Goal: Task Accomplishment & Management: Manage account settings

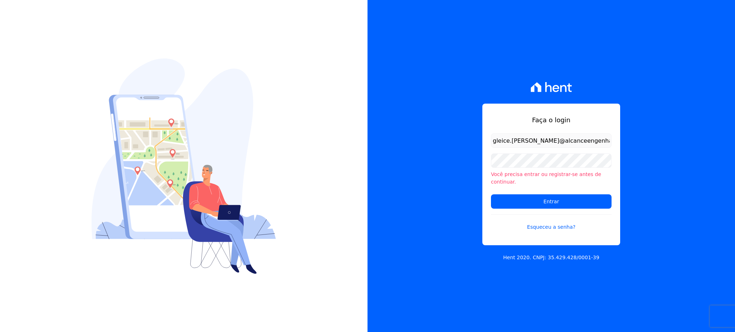
click at [588, 205] on input "Entrar" at bounding box center [551, 201] width 121 height 14
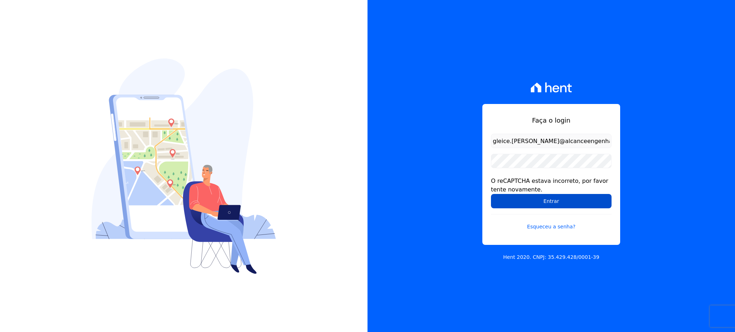
click at [550, 206] on input "Entrar" at bounding box center [551, 201] width 121 height 14
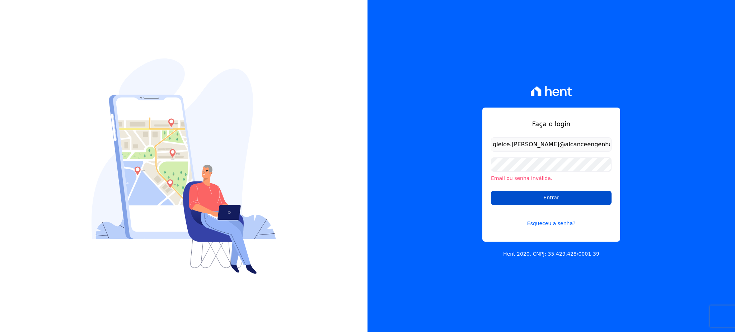
click at [553, 197] on input "Entrar" at bounding box center [551, 198] width 121 height 14
click at [554, 203] on input "Entrar" at bounding box center [551, 198] width 121 height 14
click at [539, 197] on input "Entrar" at bounding box center [551, 198] width 121 height 14
click at [504, 172] on div "Email ou senha inválida." at bounding box center [551, 169] width 121 height 25
click at [573, 201] on input "Entrar" at bounding box center [551, 198] width 121 height 14
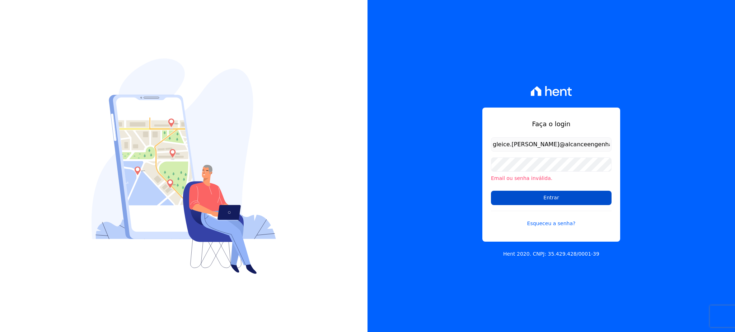
click at [580, 199] on input "Entrar" at bounding box center [551, 198] width 121 height 14
click at [556, 203] on input "Entrar" at bounding box center [551, 198] width 121 height 14
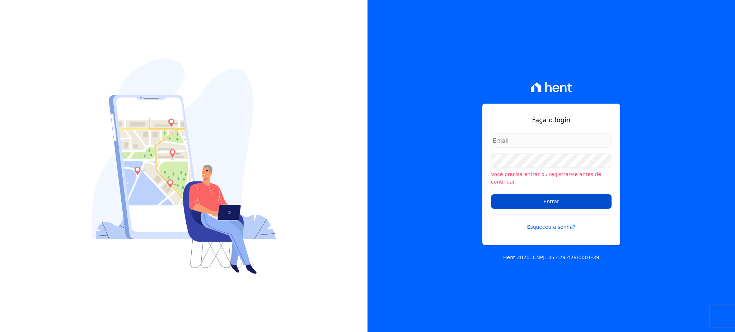
type input "[EMAIL_ADDRESS][PERSON_NAME][DOMAIN_NAME]"
click at [574, 201] on input "Entrar" at bounding box center [551, 201] width 121 height 14
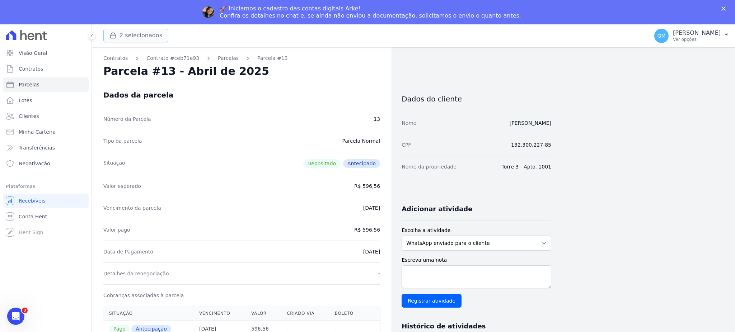
click at [123, 38] on button "2 selecionados" at bounding box center [135, 36] width 65 height 14
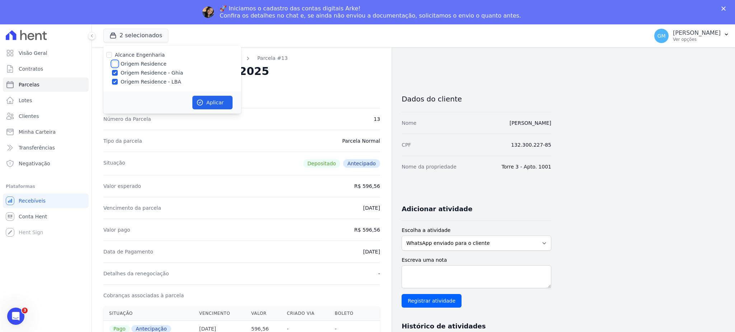
click at [117, 64] on input "Origem Residence" at bounding box center [115, 64] width 6 height 6
checkbox input "true"
click at [231, 105] on button "Aplicar" at bounding box center [212, 103] width 40 height 14
click at [54, 117] on link "Clientes" at bounding box center [46, 116] width 86 height 14
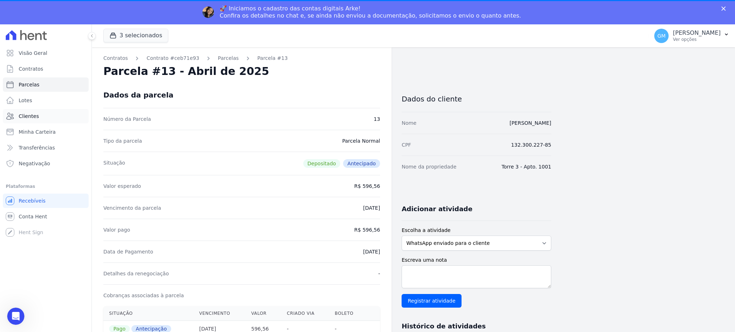
click at [30, 113] on span "Clientes" at bounding box center [29, 116] width 20 height 7
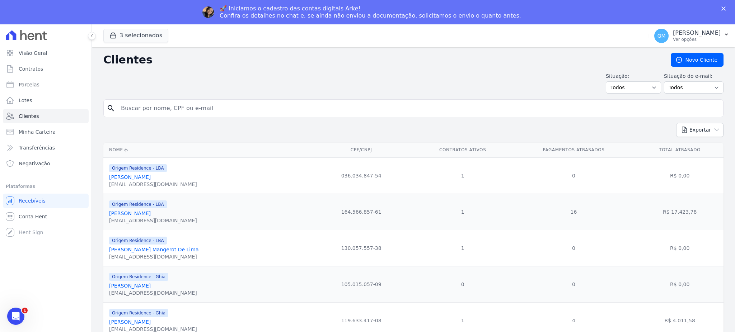
click at [188, 116] on div "search" at bounding box center [413, 108] width 620 height 18
click at [189, 112] on input "search" at bounding box center [418, 108] width 603 height 14
type input "Diego de Carvalho Costa"
drag, startPoint x: 191, startPoint y: 103, endPoint x: 84, endPoint y: 102, distance: 106.6
click at [84, 102] on div "Visão Geral Contratos Parcelas Lotes Clientes Minha Carteira Transferências Neg…" at bounding box center [367, 190] width 735 height 332
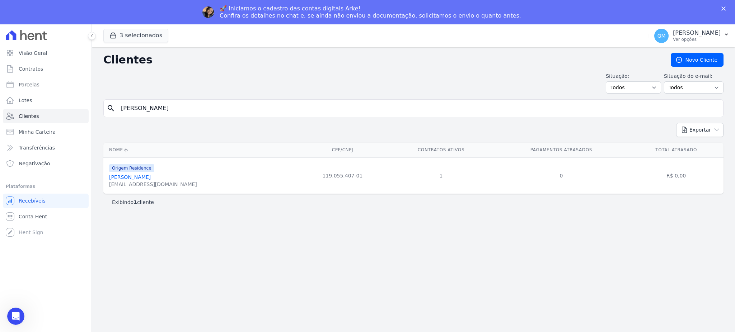
drag, startPoint x: 155, startPoint y: 178, endPoint x: 160, endPoint y: 178, distance: 4.7
click at [151, 178] on link "Diego De Carvalho Costa" at bounding box center [130, 177] width 42 height 6
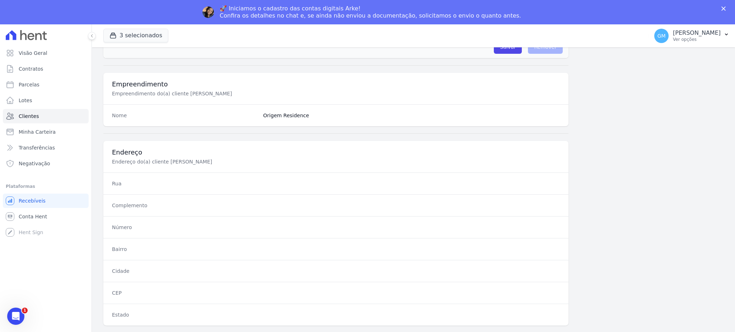
scroll to position [339, 0]
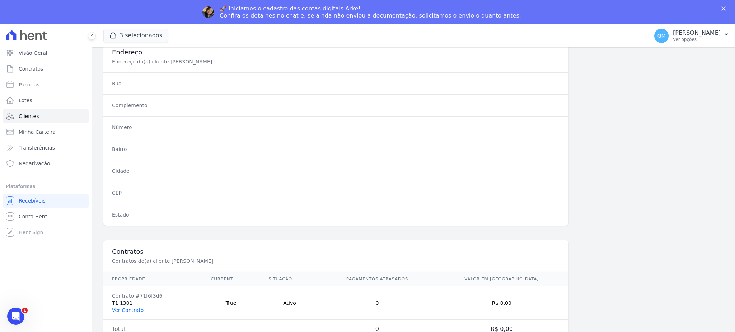
click at [133, 311] on link "Ver Contrato" at bounding box center [128, 310] width 32 height 6
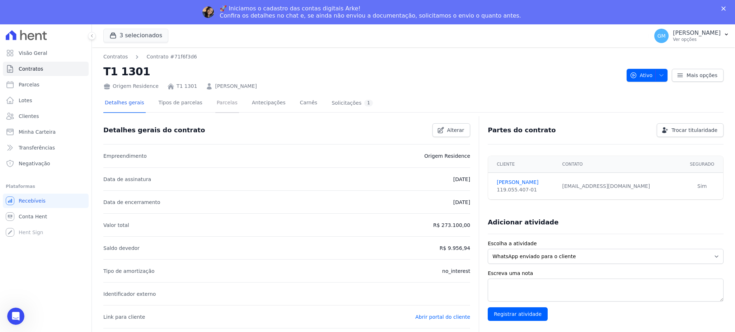
click at [215, 99] on link "Parcelas" at bounding box center [227, 103] width 24 height 19
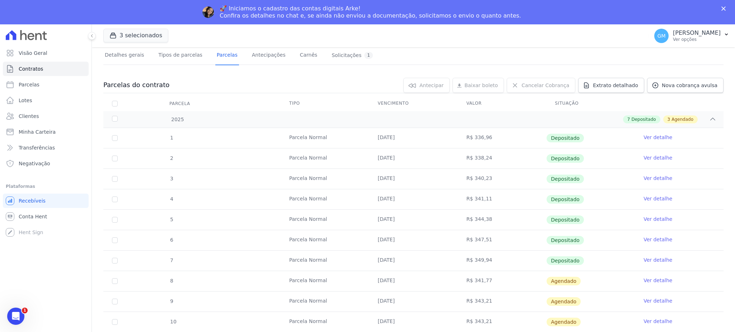
scroll to position [95, 0]
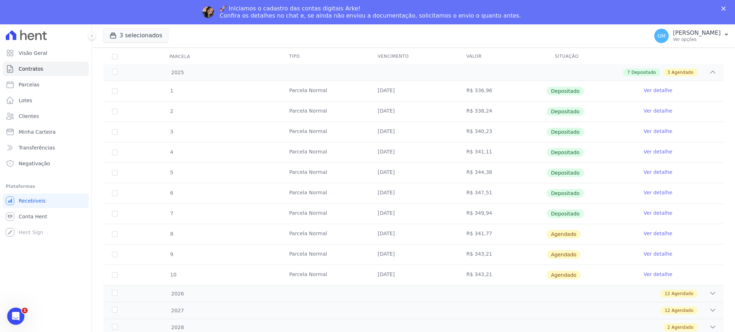
click at [649, 209] on link "Ver detalhe" at bounding box center [657, 212] width 29 height 7
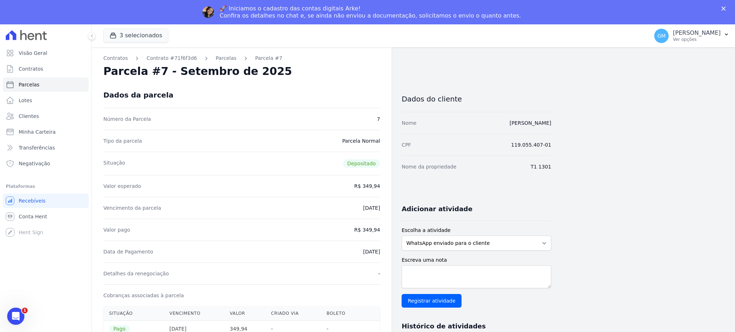
drag, startPoint x: 323, startPoint y: 80, endPoint x: 251, endPoint y: 60, distance: 75.0
click at [324, 80] on div "Contratos Contrato #71f6f3d6 Parcelas Parcela #7 Parcela #7 - Setembro de 2025 …" at bounding box center [242, 320] width 300 height 547
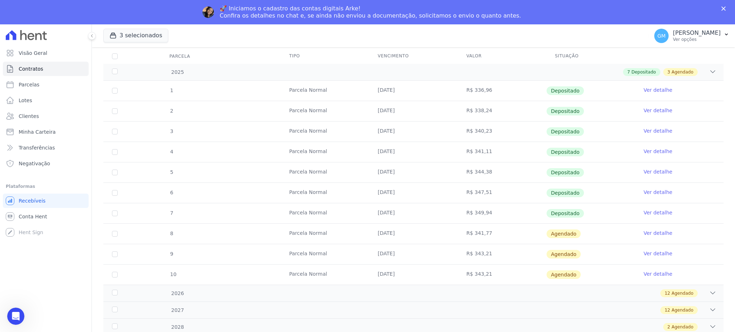
click at [650, 232] on link "Ver detalhe" at bounding box center [657, 233] width 29 height 7
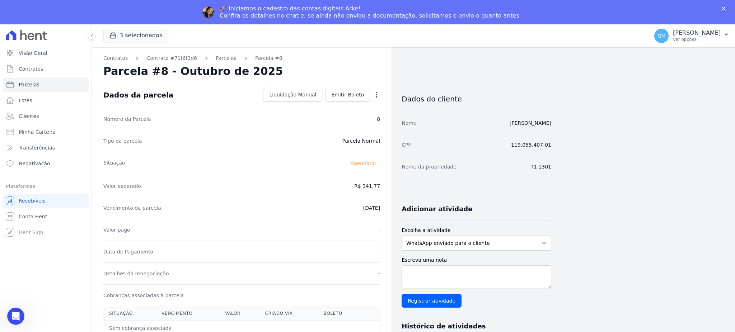
click at [375, 91] on icon "button" at bounding box center [376, 94] width 7 height 7
click at [325, 107] on link "Alterar" at bounding box center [345, 104] width 63 height 13
drag, startPoint x: 358, startPoint y: 189, endPoint x: 397, endPoint y: 189, distance: 39.5
click at [397, 189] on div "Contratos Contrato #71f6f3d6 Parcelas Parcela #8 Parcela #8 - Outubro de 2025 C…" at bounding box center [321, 277] width 459 height 461
paste input "50.6"
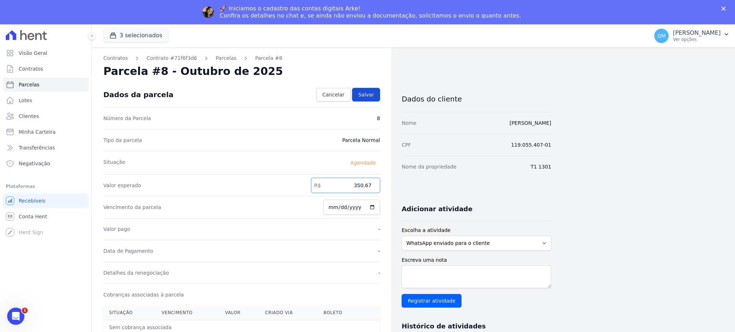
type input "350.67"
click at [368, 91] on span "Salvar" at bounding box center [366, 94] width 16 height 7
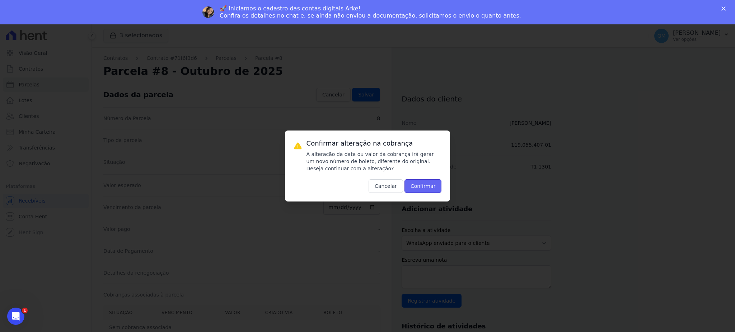
click at [419, 183] on button "Confirmar" at bounding box center [422, 186] width 37 height 14
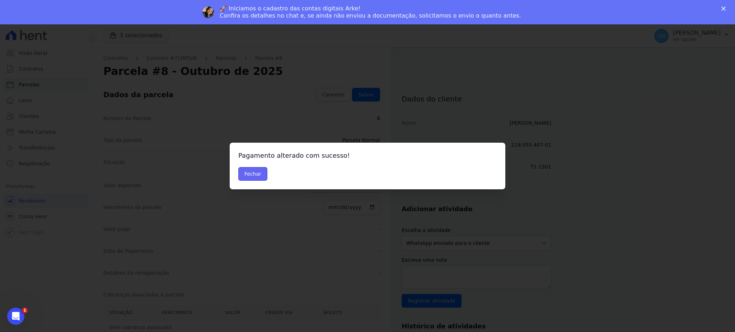
click at [257, 175] on button "Fechar" at bounding box center [252, 174] width 29 height 14
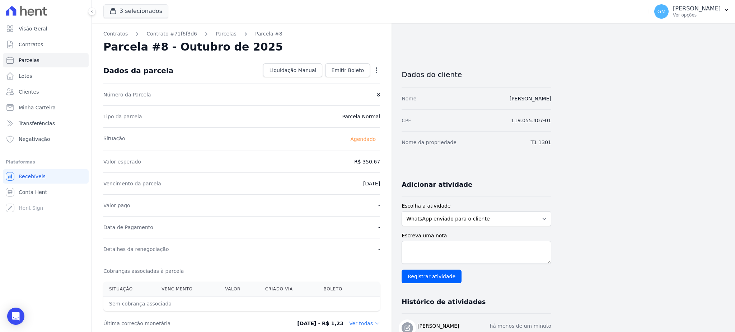
click at [336, 175] on div "Vencimento da parcela [DATE]" at bounding box center [241, 184] width 277 height 22
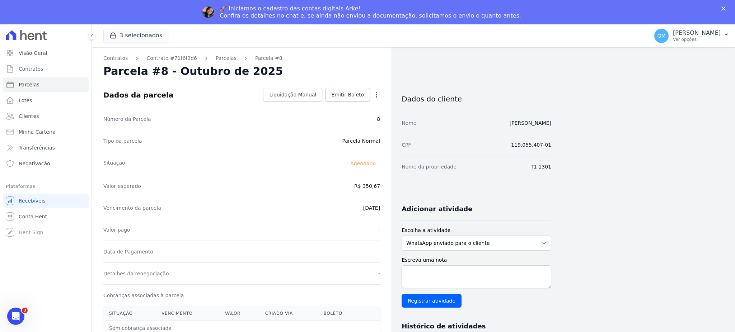
click at [337, 90] on link "Emitir Boleto" at bounding box center [347, 95] width 45 height 14
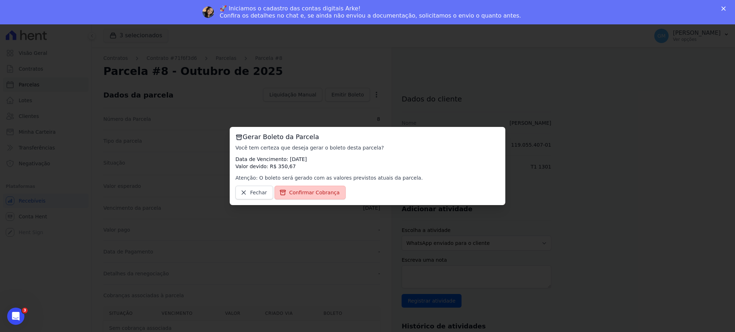
click at [314, 197] on link "Confirmar Cobrança" at bounding box center [309, 193] width 71 height 14
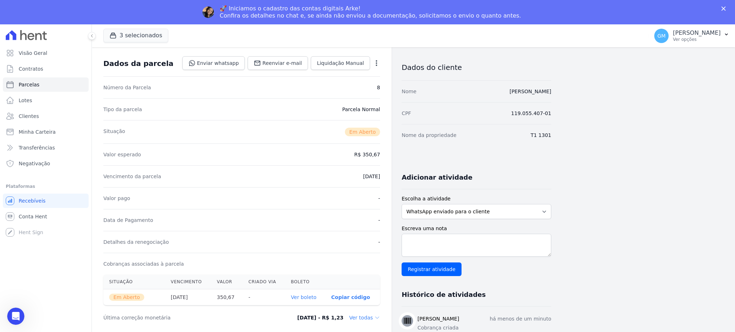
scroll to position [48, 0]
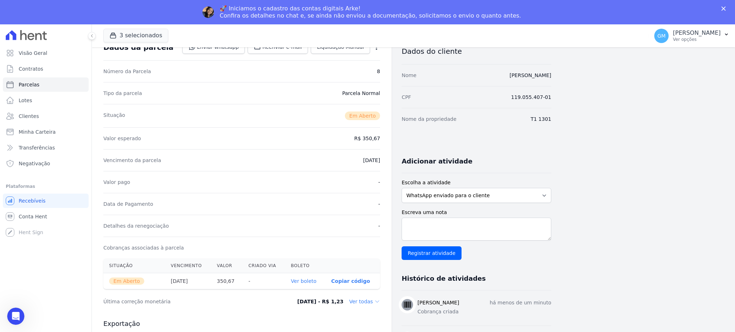
click at [311, 283] on link "Ver boleto" at bounding box center [303, 281] width 25 height 6
click at [45, 115] on link "Clientes" at bounding box center [46, 116] width 86 height 14
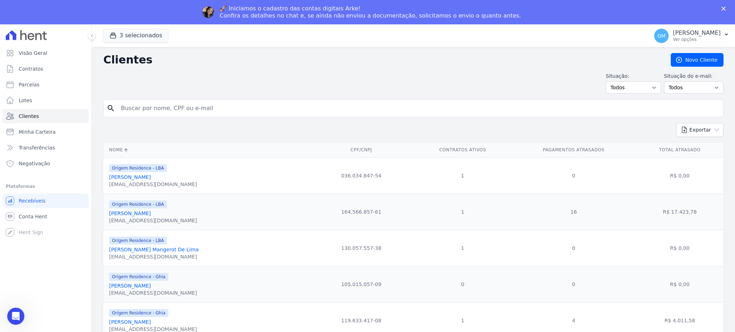
click at [260, 106] on input "search" at bounding box center [418, 108] width 603 height 14
click at [189, 114] on input "Danila Almeida De Sousa" at bounding box center [418, 108] width 603 height 14
drag, startPoint x: 148, startPoint y: 110, endPoint x: 126, endPoint y: 109, distance: 22.3
click at [126, 109] on input "Danila Almeida De Sousa" at bounding box center [418, 108] width 603 height 14
type input "danubia"
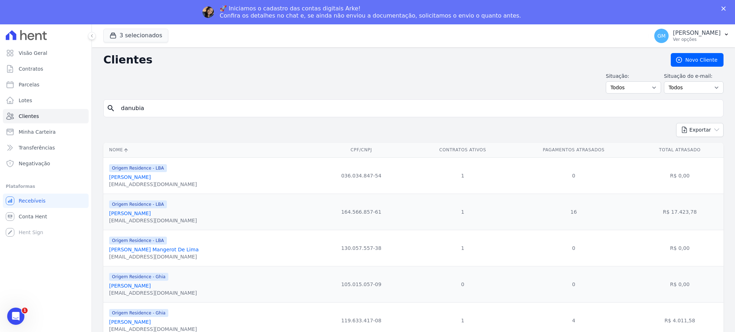
drag, startPoint x: 174, startPoint y: 109, endPoint x: 121, endPoint y: 109, distance: 53.1
click at [121, 109] on input "danubia" at bounding box center [418, 108] width 603 height 14
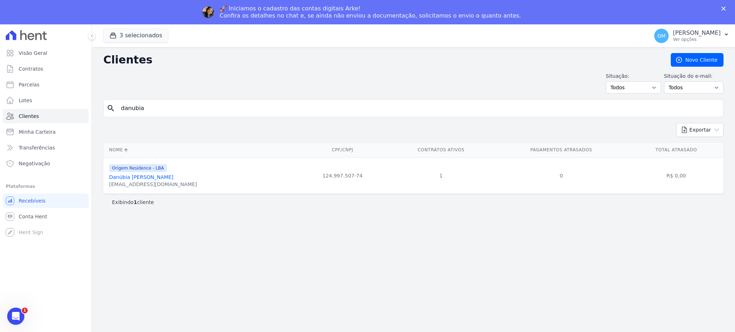
click at [167, 176] on link "Danúbia Rayssa De Oliveira Nogueira" at bounding box center [141, 177] width 64 height 6
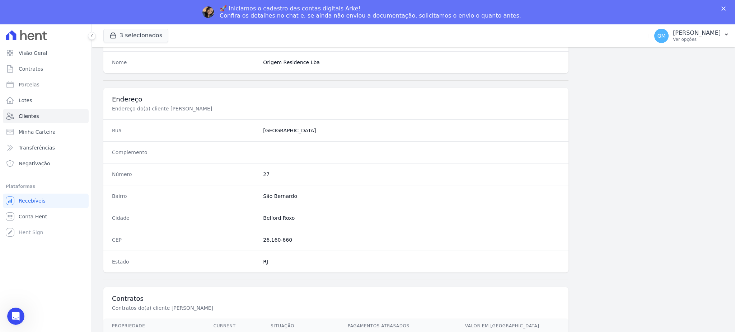
scroll to position [339, 0]
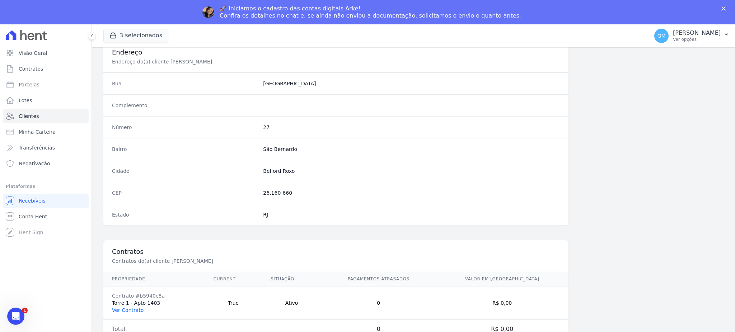
click at [125, 308] on link "Ver Contrato" at bounding box center [128, 310] width 32 height 6
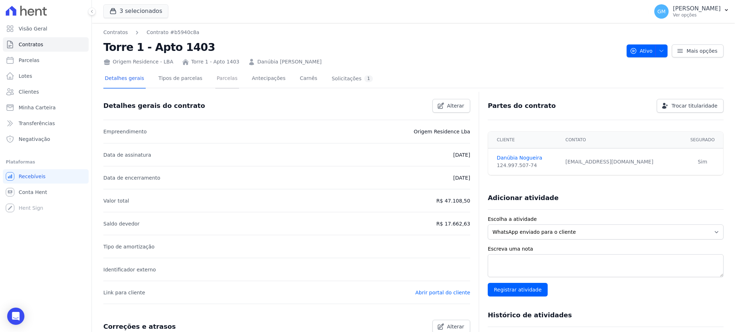
click at [216, 81] on div "Contratos Contrato #b5940c8a Torre 1 - Apto 1403 Origem Residence - LBA Torre 1…" at bounding box center [413, 261] width 643 height 476
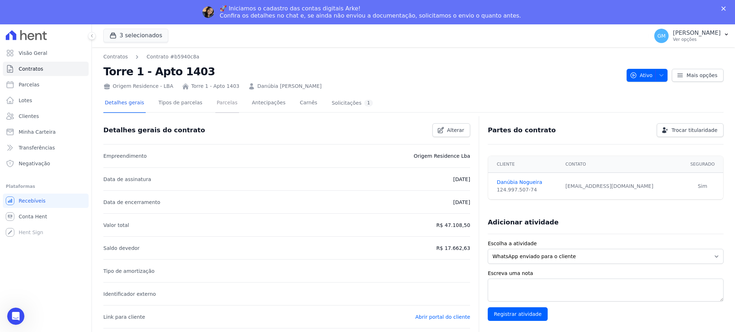
click at [216, 102] on link "Parcelas" at bounding box center [227, 103] width 24 height 19
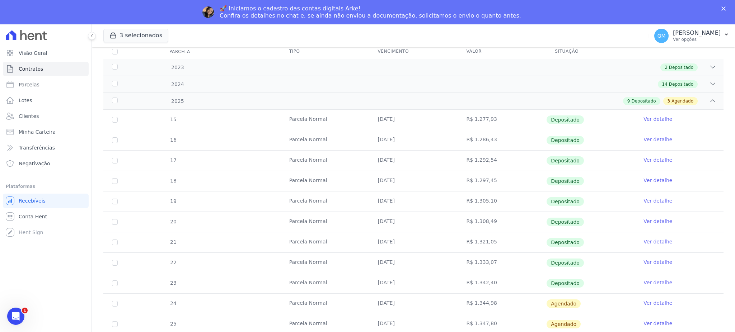
scroll to position [136, 0]
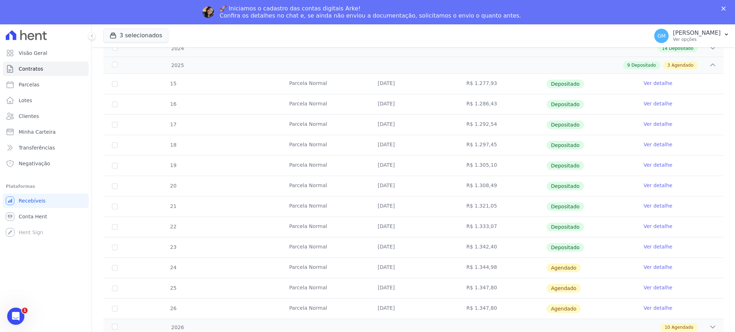
click at [647, 247] on link "Ver detalhe" at bounding box center [657, 246] width 29 height 7
click at [657, 243] on link "Ver detalhe" at bounding box center [657, 246] width 29 height 7
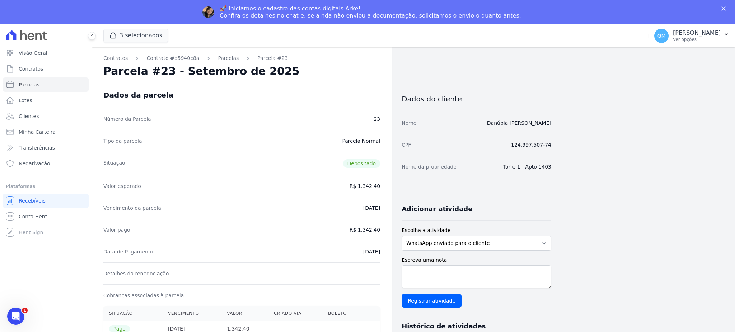
drag, startPoint x: 323, startPoint y: 79, endPoint x: 291, endPoint y: 71, distance: 33.5
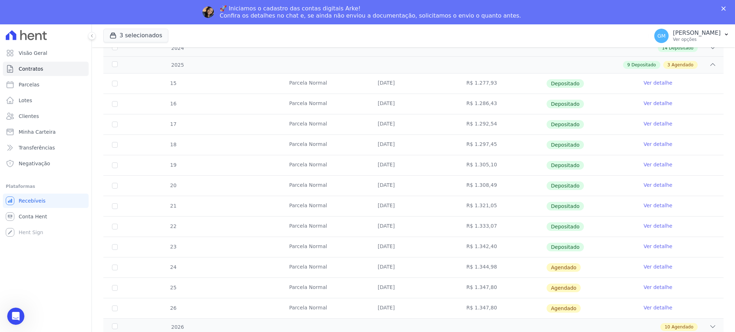
click at [647, 267] on link "Ver detalhe" at bounding box center [657, 266] width 29 height 7
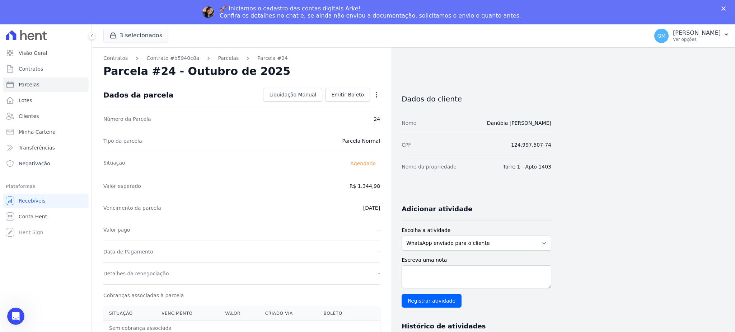
click at [376, 91] on icon "button" at bounding box center [376, 94] width 7 height 7
click at [341, 100] on link "Alterar" at bounding box center [345, 104] width 63 height 13
drag, startPoint x: 360, startPoint y: 189, endPoint x: 396, endPoint y: 192, distance: 36.0
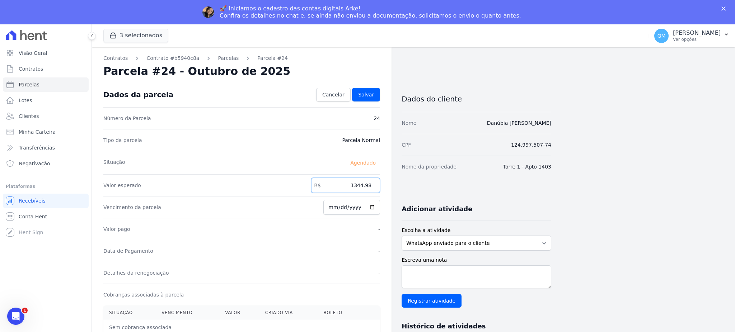
paste input ".34521"
click at [358, 189] on input "1.34521" at bounding box center [345, 185] width 69 height 15
click at [368, 186] on input "134521" at bounding box center [345, 185] width 69 height 15
type input "1345.21"
click at [363, 89] on link "Salvar" at bounding box center [366, 95] width 28 height 14
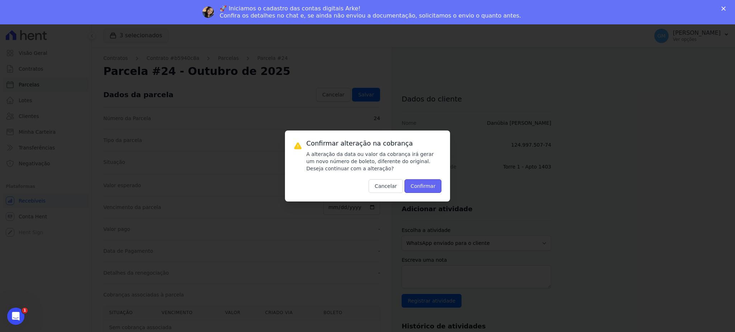
click at [431, 182] on button "Confirmar" at bounding box center [422, 186] width 37 height 14
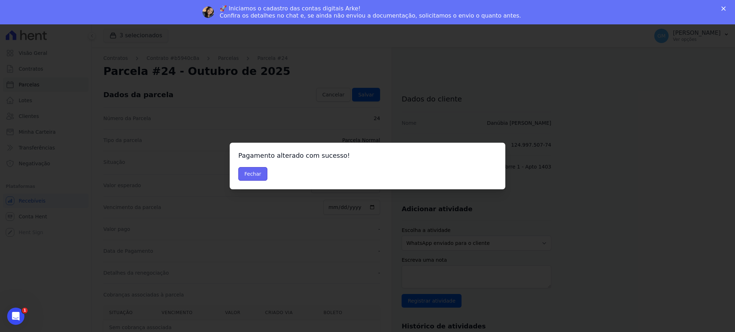
click at [263, 176] on button "Fechar" at bounding box center [252, 174] width 29 height 14
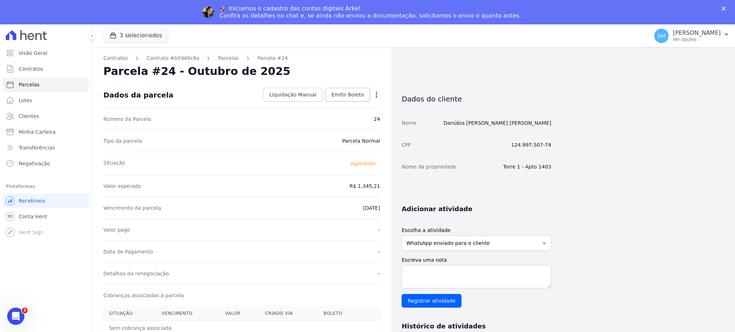
click at [335, 98] on span "Emitir Boleto" at bounding box center [347, 94] width 33 height 7
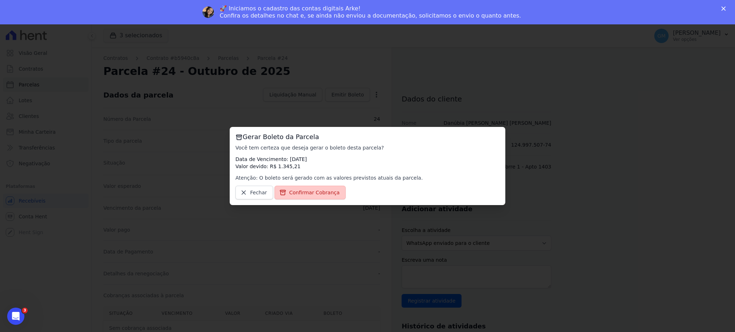
click at [337, 195] on link "Confirmar Cobrança" at bounding box center [309, 193] width 71 height 14
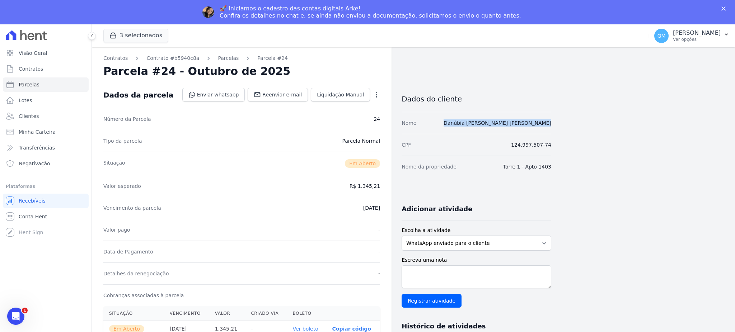
drag, startPoint x: 467, startPoint y: 123, endPoint x: 562, endPoint y: 127, distance: 94.4
copy link "Danúbia [PERSON_NAME]"
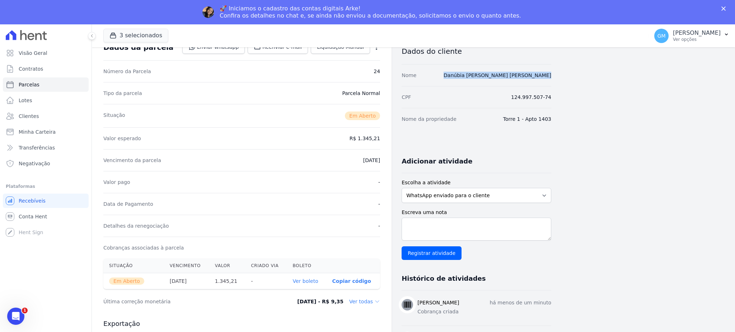
click at [318, 279] on link "Ver boleto" at bounding box center [304, 281] width 25 height 6
click at [49, 113] on link "Clientes" at bounding box center [46, 116] width 86 height 14
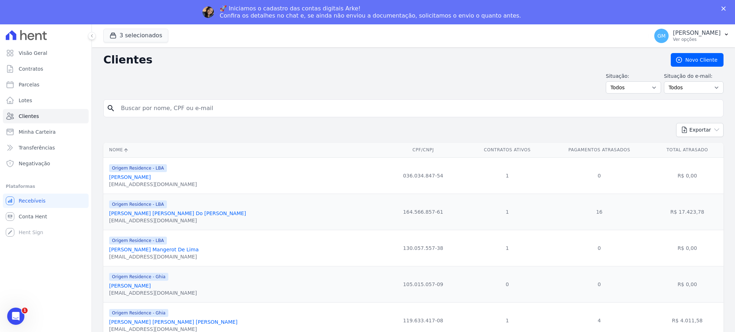
click at [203, 112] on input "search" at bounding box center [418, 108] width 603 height 14
paste input "Gabriel Arthur de Albuquerque Gonçalves"
type input "Gabriel Arthur de Albuquerque Gonçalves"
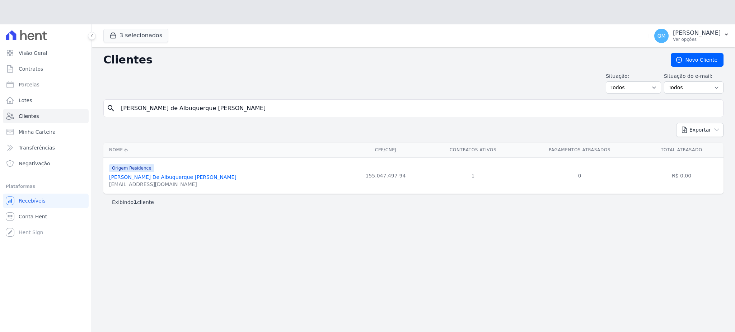
click at [175, 157] on td "Origem Residence Gabriel Arthur De Albuquerque Gonçalves gabiders@gmail.com" at bounding box center [223, 175] width 241 height 36
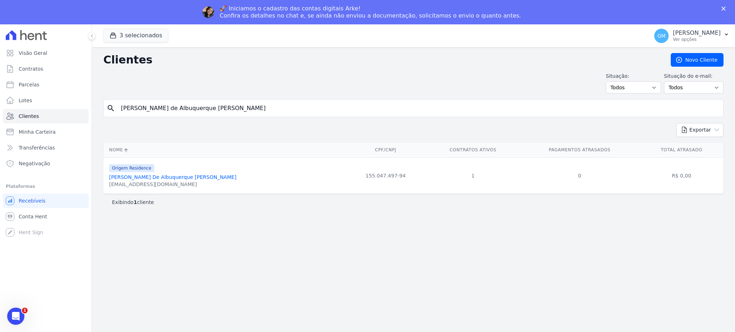
click at [181, 177] on link "Gabriel Arthur De Albuquerque Gonçalves" at bounding box center [172, 177] width 127 height 6
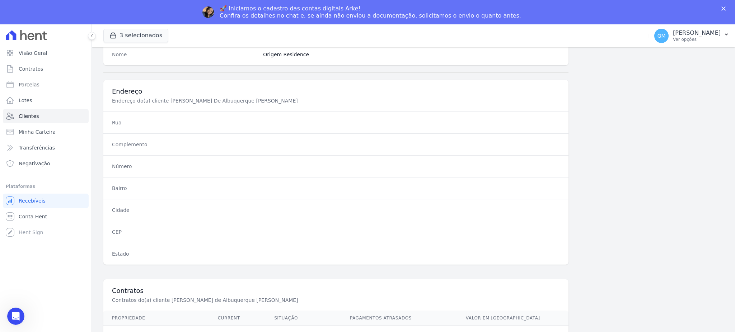
scroll to position [339, 0]
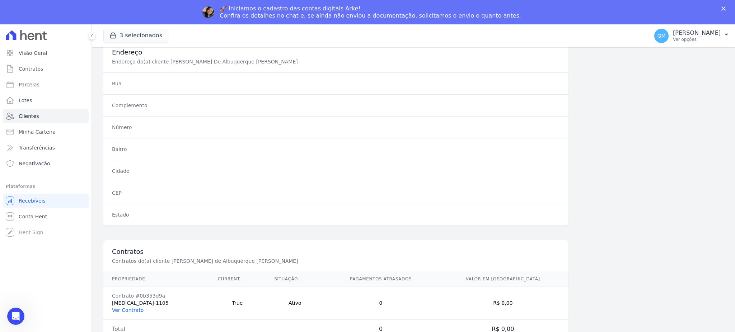
click at [138, 311] on link "Ver Contrato" at bounding box center [128, 310] width 32 height 6
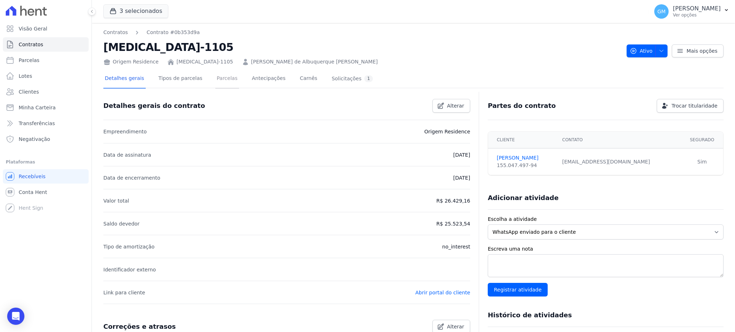
click at [215, 81] on link "Parcelas" at bounding box center [227, 79] width 24 height 19
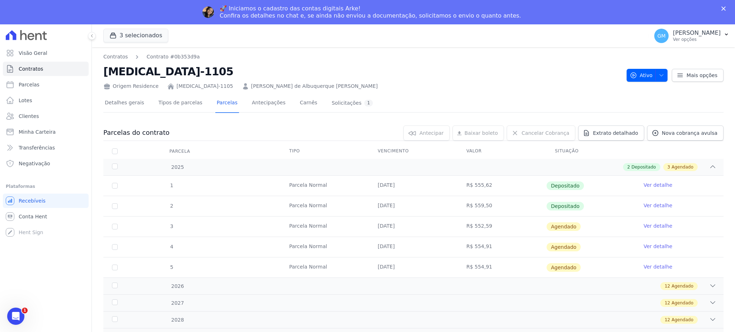
click at [647, 206] on link "Ver detalhe" at bounding box center [657, 205] width 29 height 7
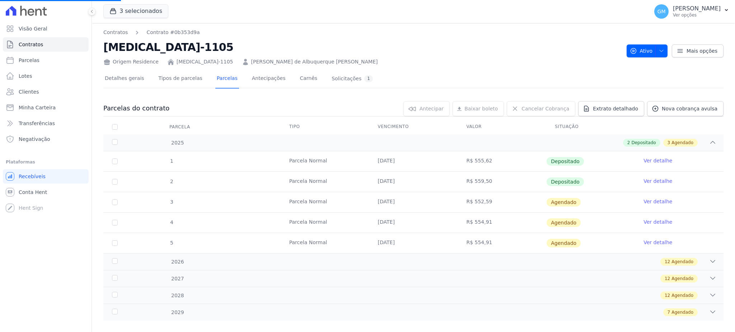
click at [657, 178] on link "Ver detalhe" at bounding box center [657, 181] width 29 height 7
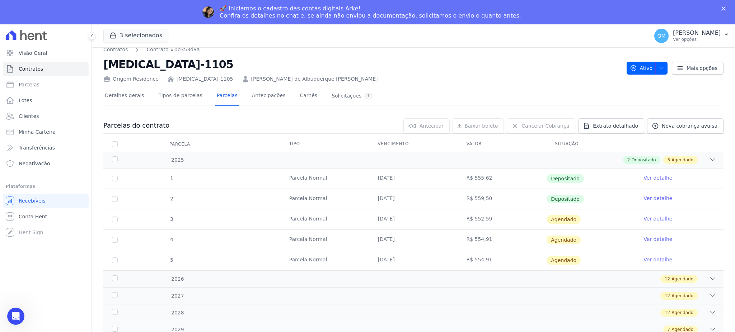
scroll to position [9, 0]
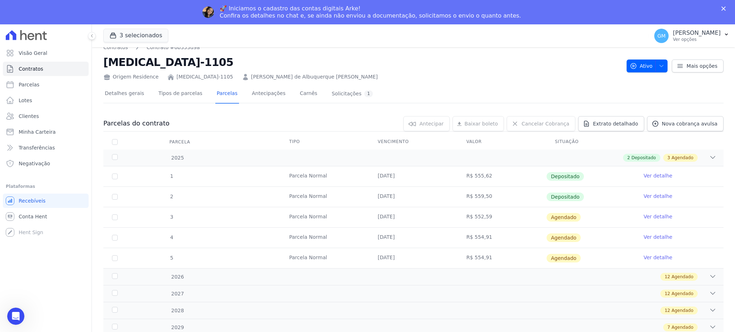
click at [645, 215] on link "Ver detalhe" at bounding box center [657, 216] width 29 height 7
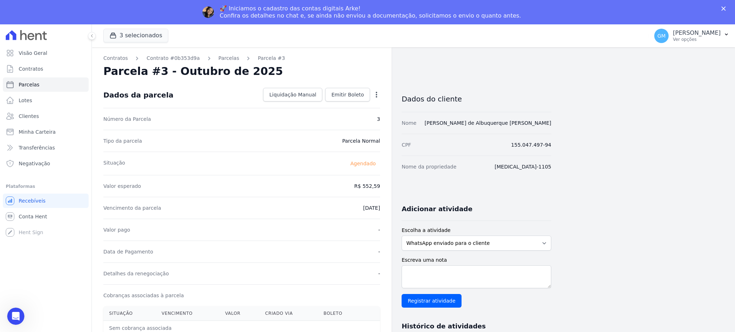
click at [377, 66] on div "Parcela #3 - Outubro de 2025" at bounding box center [241, 71] width 277 height 13
click at [376, 88] on dd "Liquidação Manual Liquidação Manual Data de Pagamento 2025-10-08 Valor pago R$ …" at bounding box center [320, 95] width 120 height 14
click at [377, 91] on icon "button" at bounding box center [376, 94] width 7 height 7
click at [353, 107] on link "Alterar" at bounding box center [345, 104] width 63 height 13
drag, startPoint x: 357, startPoint y: 189, endPoint x: 379, endPoint y: 188, distance: 21.9
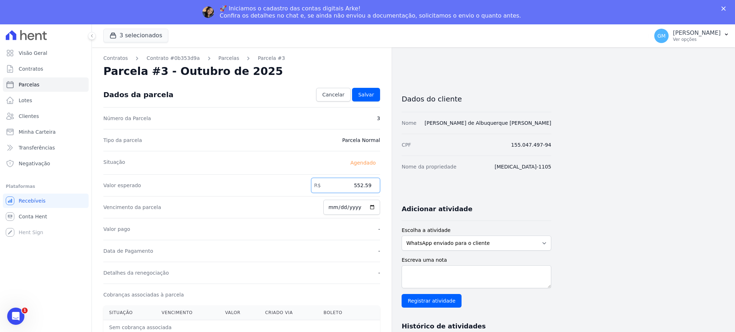
click at [379, 188] on input "552.59" at bounding box center [345, 185] width 69 height 15
paste input "60.67"
type input "560.67"
click at [372, 89] on link "Salvar" at bounding box center [366, 95] width 28 height 14
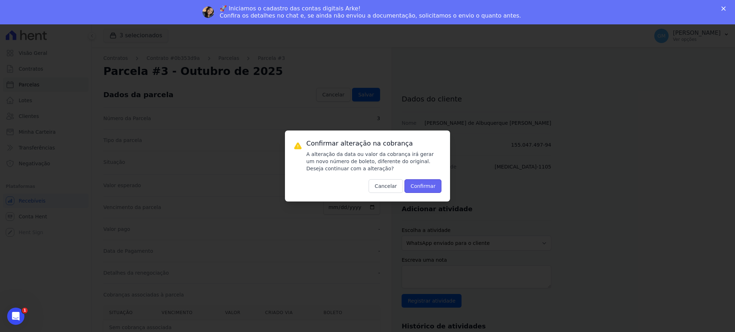
click at [440, 192] on button "Confirmar" at bounding box center [422, 186] width 37 height 14
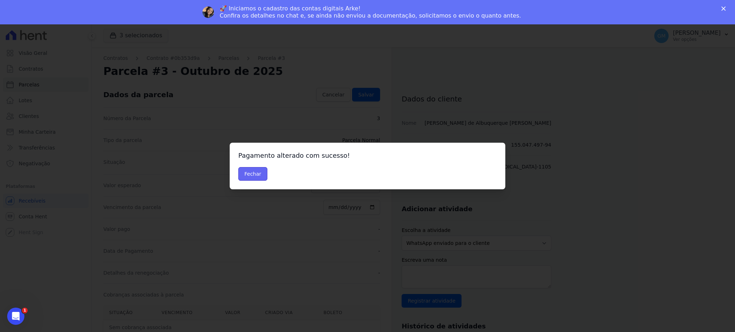
click at [239, 168] on button "Fechar" at bounding box center [252, 174] width 29 height 14
click at [261, 174] on button "Fechar" at bounding box center [252, 174] width 29 height 14
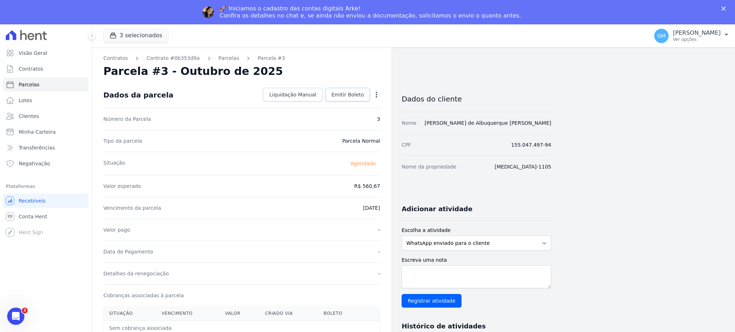
click at [355, 95] on span "Emitir Boleto" at bounding box center [347, 94] width 33 height 7
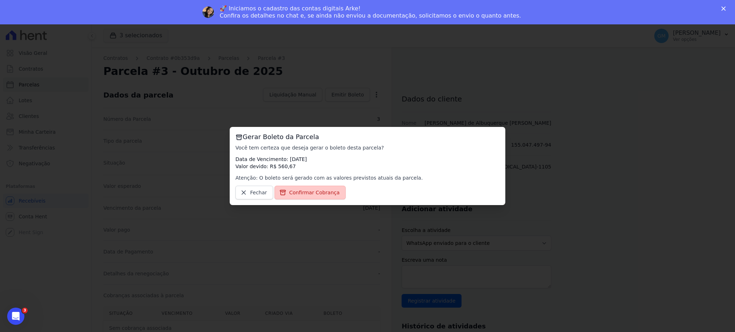
click at [312, 194] on span "Confirmar Cobrança" at bounding box center [314, 192] width 51 height 7
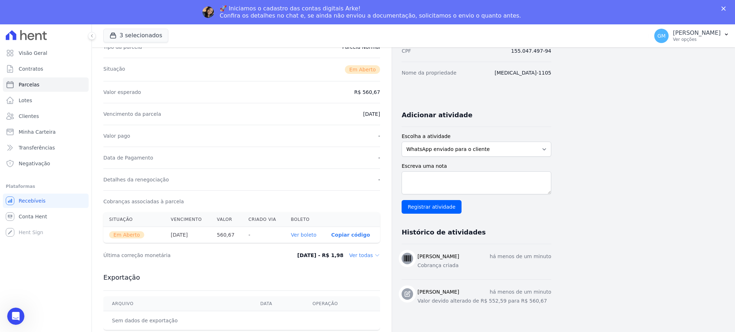
scroll to position [95, 0]
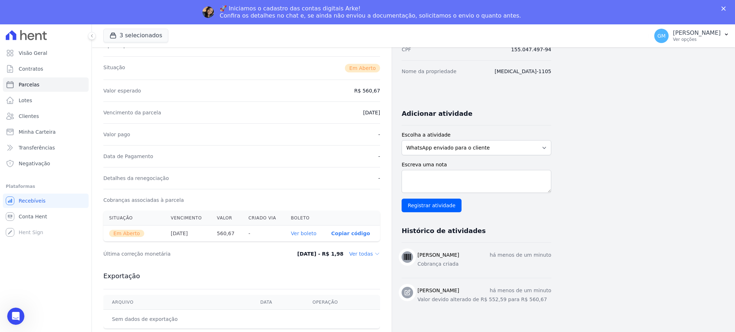
click at [311, 235] on link "Ver boleto" at bounding box center [303, 234] width 25 height 6
click at [54, 119] on link "Clientes" at bounding box center [46, 116] width 86 height 14
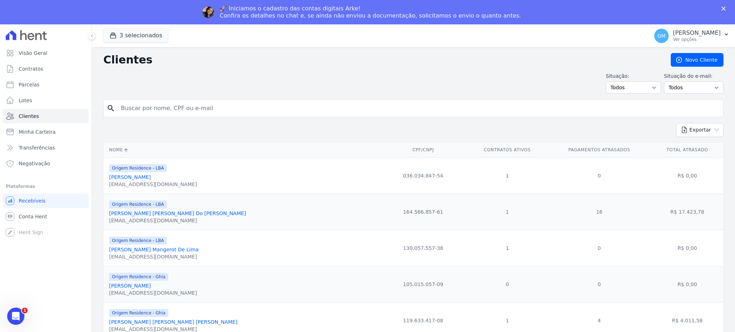
click at [150, 103] on input "search" at bounding box center [418, 108] width 603 height 14
paste input "ludmila.braz@alcanceincorp.com.br"
type input "ludmila.braz@alcanceincorp.com.br"
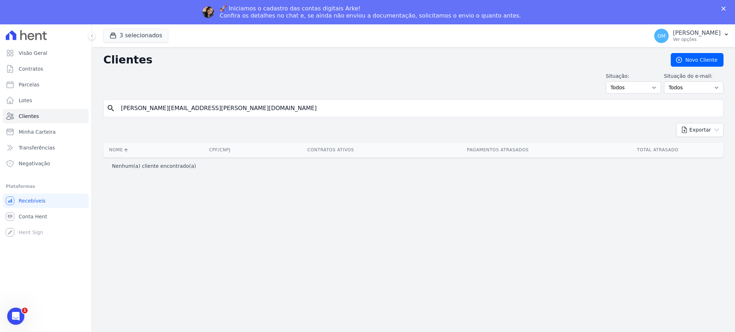
click at [105, 112] on div "search ludmila.braz@alcanceincorp.com.br" at bounding box center [413, 108] width 620 height 18
type input "Felippe Macedo Malafaia Torres"
drag, startPoint x: 201, startPoint y: 108, endPoint x: 114, endPoint y: 113, distance: 87.0
click at [114, 113] on div "search Felippe Macedo Malafaia Torres" at bounding box center [413, 108] width 620 height 18
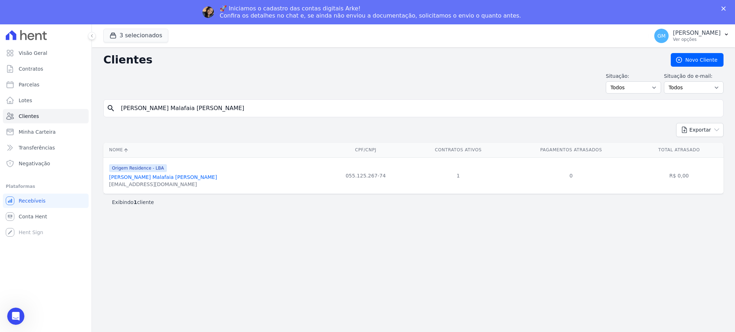
click at [159, 176] on link "Felippe Macedo Malafaia Torres" at bounding box center [163, 177] width 108 height 6
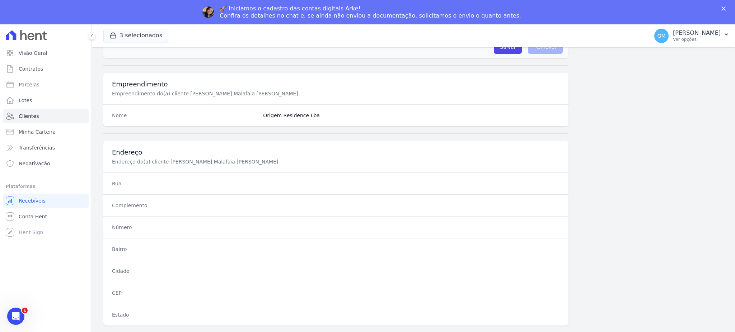
scroll to position [339, 0]
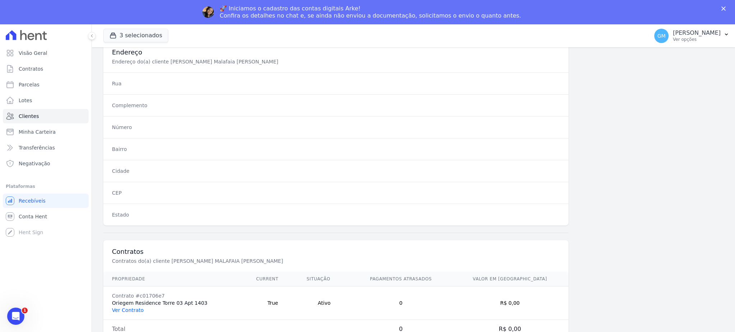
click at [137, 307] on link "Ver Contrato" at bounding box center [128, 310] width 32 height 6
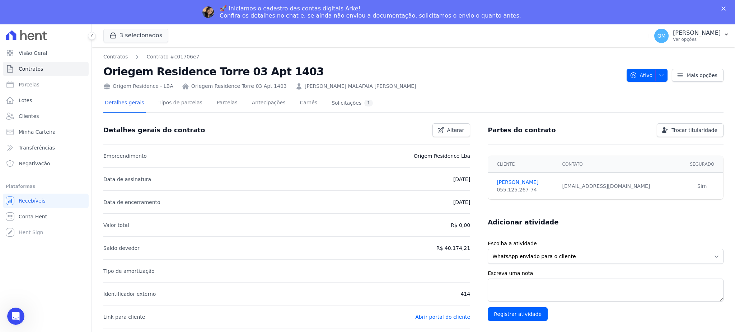
click at [216, 91] on div "Detalhes gerais Tipos de parcelas Parcelas Antecipações Carnês Solicitações 1 D…" at bounding box center [413, 304] width 620 height 428
click at [216, 96] on link "Parcelas" at bounding box center [227, 103] width 24 height 19
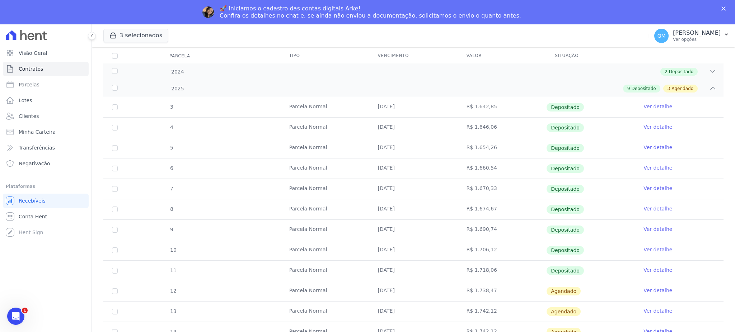
scroll to position [136, 0]
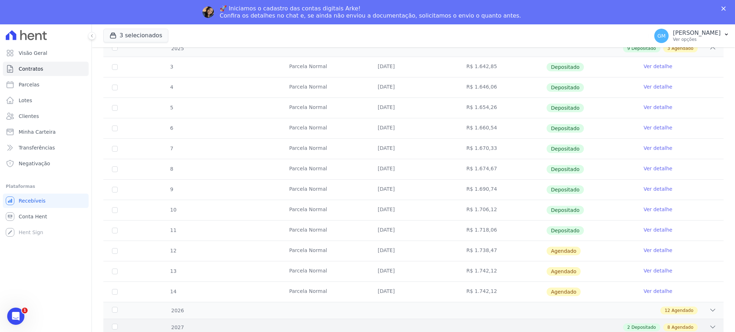
click at [673, 326] on span "Agendado" at bounding box center [682, 327] width 22 height 6
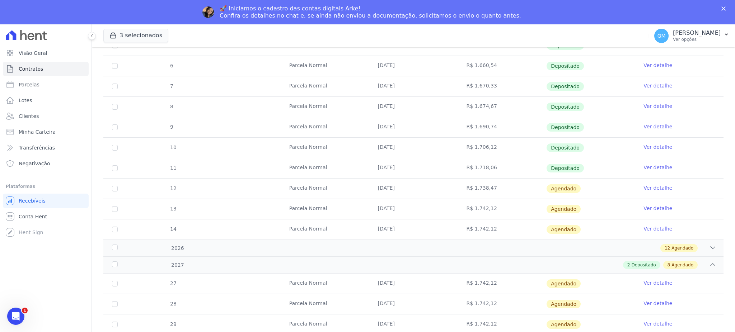
scroll to position [197, 0]
click at [643, 165] on link "Ver detalhe" at bounding box center [657, 168] width 29 height 7
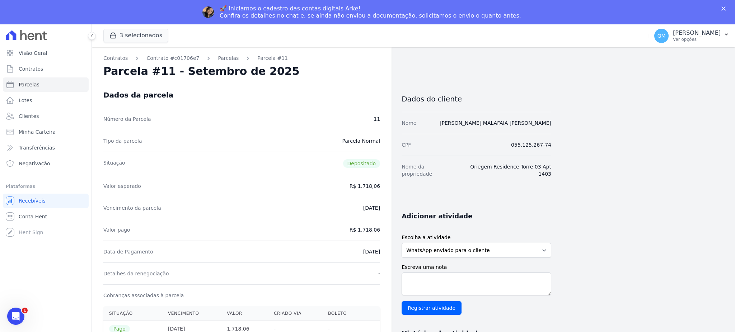
click at [331, 85] on div "Dados da parcela" at bounding box center [241, 95] width 277 height 26
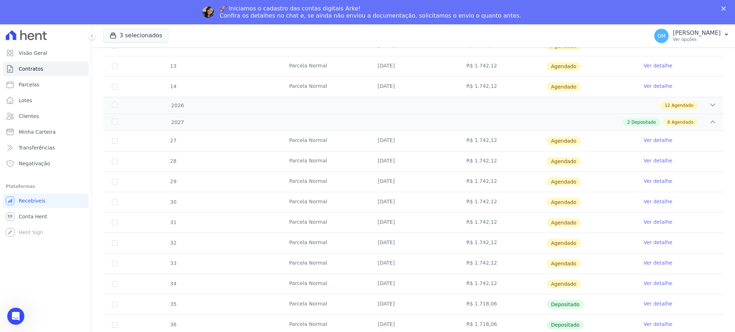
scroll to position [340, 0]
click at [643, 264] on link "Ver detalhe" at bounding box center [657, 263] width 29 height 7
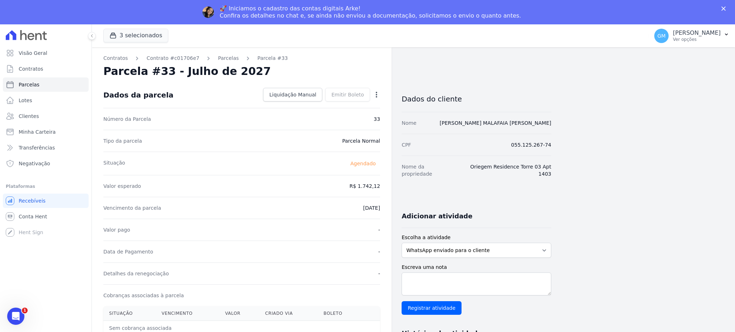
click at [379, 93] on icon "button" at bounding box center [376, 94] width 7 height 7
click at [352, 98] on link "Alterar" at bounding box center [345, 104] width 63 height 13
drag, startPoint x: 349, startPoint y: 190, endPoint x: 383, endPoint y: 188, distance: 34.1
click at [383, 188] on div "Contratos Contrato #c01706e7 Parcelas Parcela #33 Parcela #33 - Julho de 2027 C…" at bounding box center [242, 277] width 300 height 461
paste input ".72166"
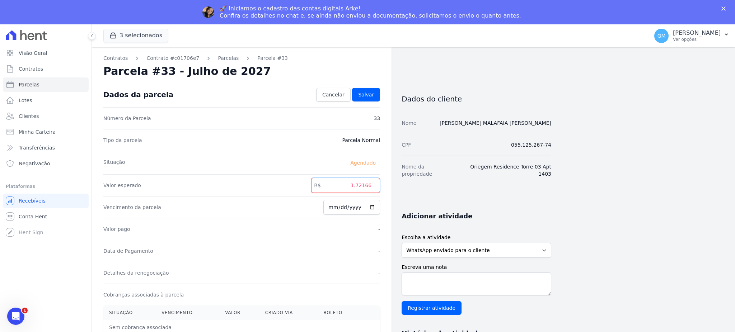
click at [358, 188] on input "1.72166" at bounding box center [345, 185] width 69 height 15
click at [368, 186] on input "172166" at bounding box center [345, 185] width 69 height 15
click at [364, 191] on input "172166" at bounding box center [345, 185] width 69 height 15
drag, startPoint x: 350, startPoint y: 187, endPoint x: 387, endPoint y: 188, distance: 36.2
click at [387, 188] on div "Contratos Contrato #c01706e7 Parcelas Parcela #33 Parcela #33 - Julho de 2027 C…" at bounding box center [242, 277] width 300 height 461
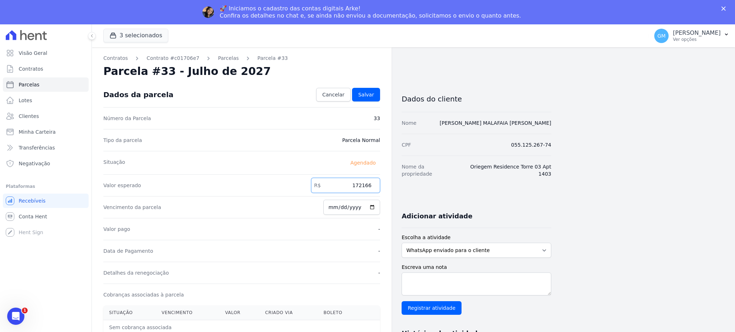
paste input "."
click at [358, 187] on input "1.72166" at bounding box center [345, 185] width 69 height 15
click at [366, 185] on input "172166" at bounding box center [345, 185] width 69 height 15
type input "1721.66"
click at [370, 96] on span "Salvar" at bounding box center [366, 94] width 16 height 7
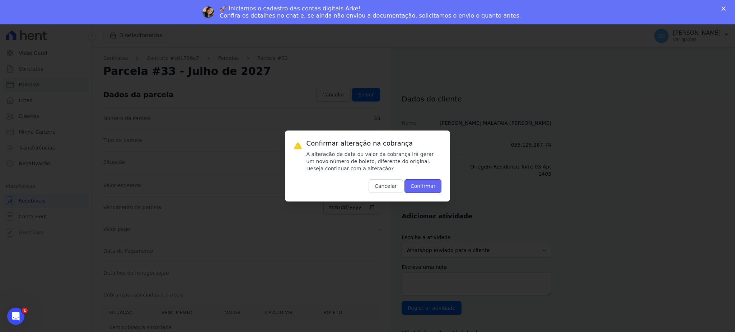
click at [422, 186] on button "Confirmar" at bounding box center [422, 186] width 37 height 14
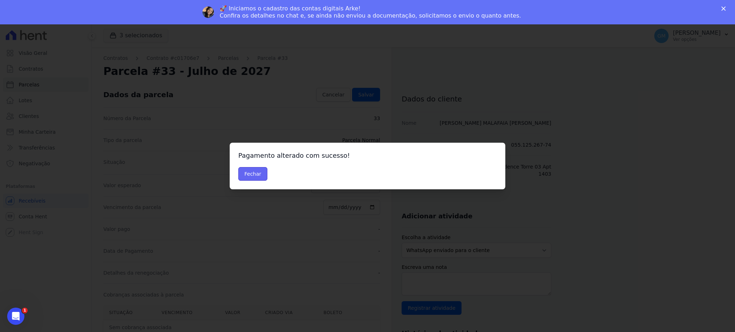
click at [251, 177] on button "Fechar" at bounding box center [252, 174] width 29 height 14
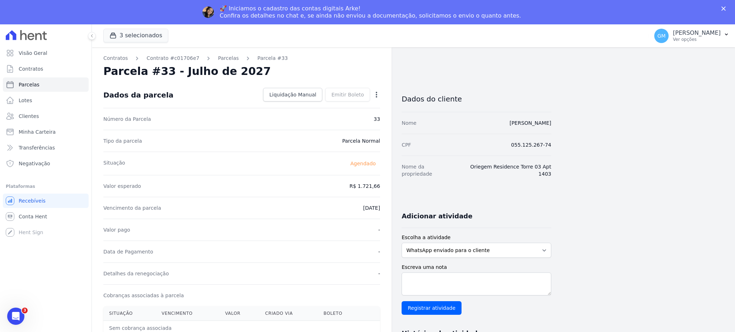
drag, startPoint x: 346, startPoint y: 223, endPoint x: 362, endPoint y: 141, distance: 83.6
click at [346, 223] on div "Valor pago -" at bounding box center [241, 230] width 277 height 22
click at [377, 92] on icon "button" at bounding box center [376, 94] width 7 height 7
click at [341, 118] on link "Antecipar" at bounding box center [345, 117] width 63 height 13
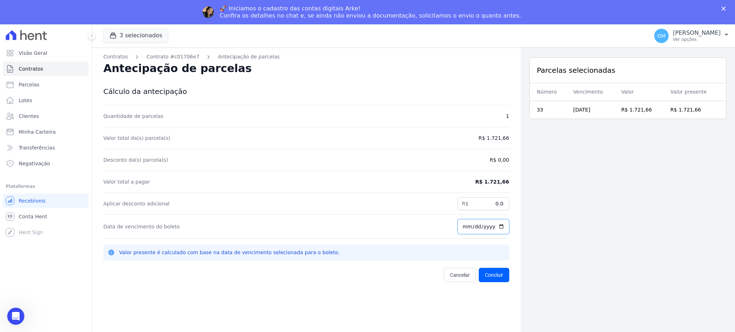
click at [496, 225] on input "[DATE]" at bounding box center [483, 226] width 52 height 15
type input "[DATE]"
click at [497, 272] on button "Concluir" at bounding box center [494, 275] width 30 height 14
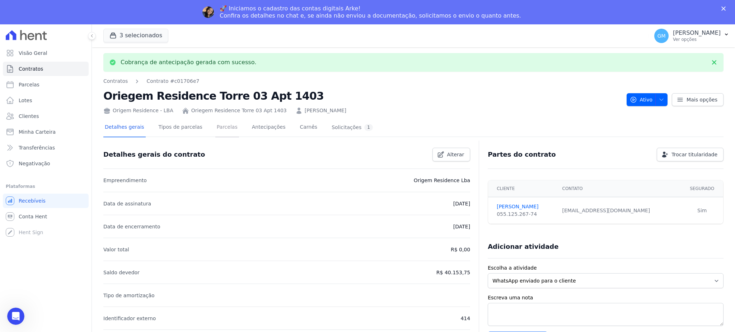
click at [227, 128] on link "Parcelas" at bounding box center [227, 127] width 24 height 19
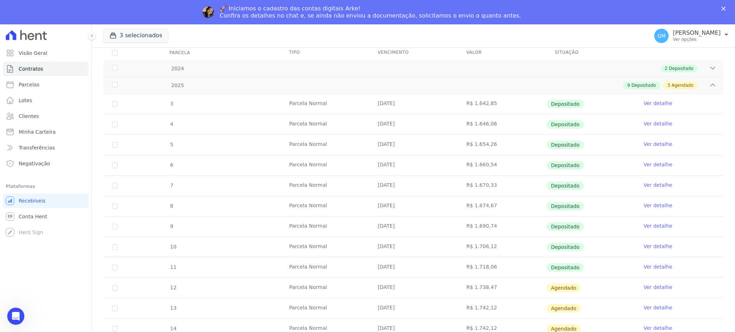
scroll to position [136, 0]
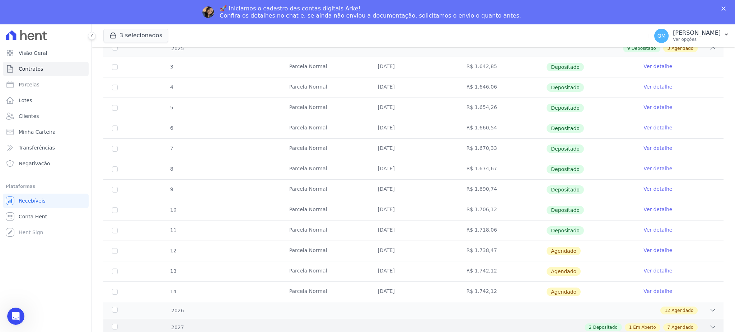
click at [682, 326] on span "Agendado" at bounding box center [682, 327] width 22 height 6
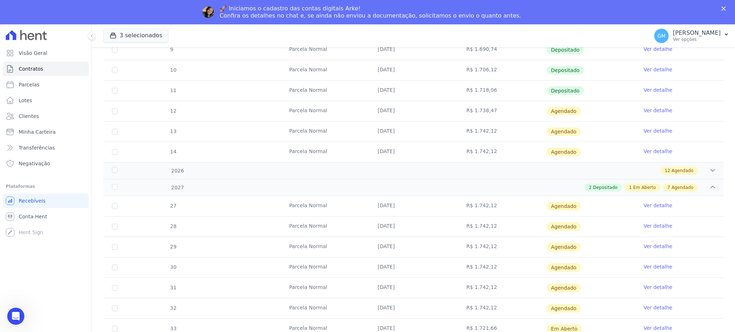
scroll to position [340, 0]
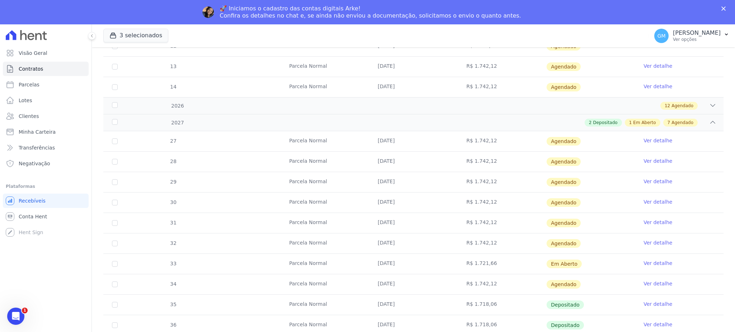
click at [643, 261] on link "Ver detalhe" at bounding box center [657, 263] width 29 height 7
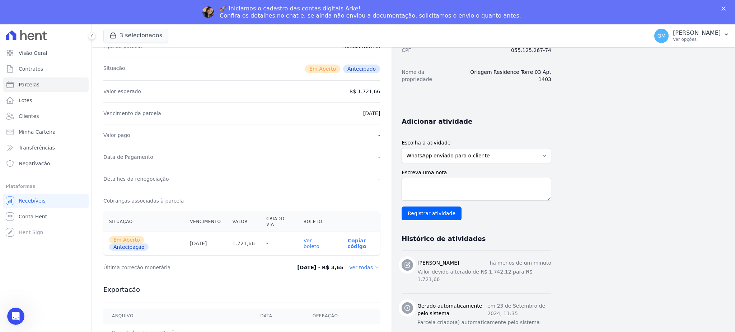
scroll to position [95, 0]
click at [319, 237] on link "Ver boleto" at bounding box center [311, 242] width 16 height 11
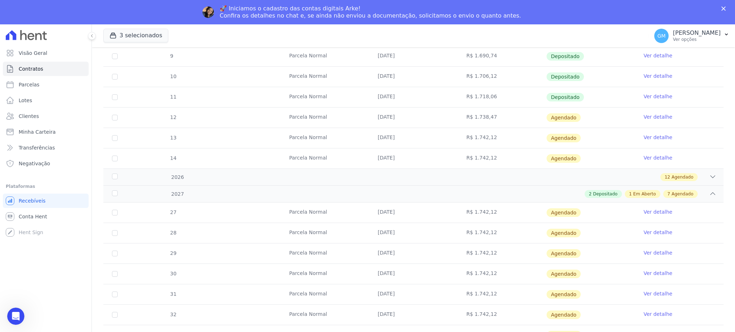
scroll to position [340, 0]
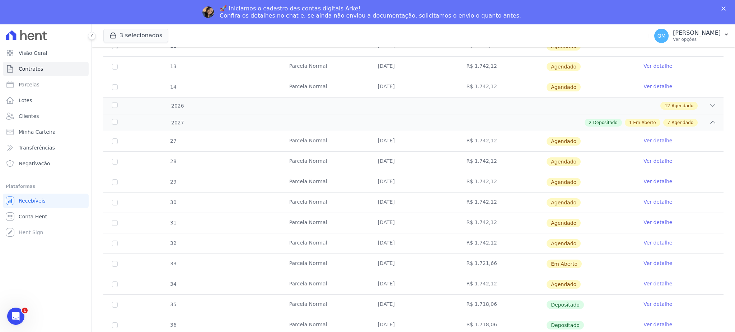
click at [650, 285] on link "Ver detalhe" at bounding box center [657, 283] width 29 height 7
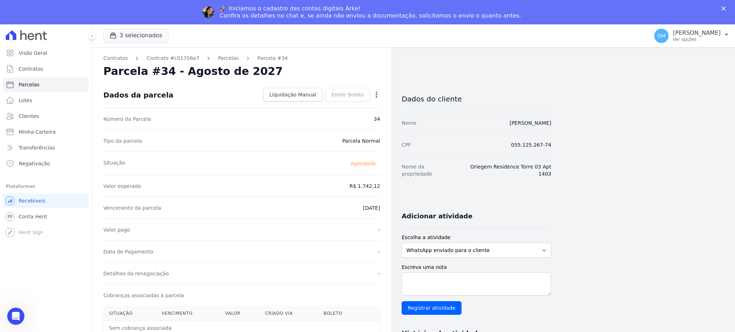
click at [376, 93] on icon "button" at bounding box center [376, 94] width 7 height 7
click at [330, 104] on link "Alterar" at bounding box center [345, 104] width 63 height 13
drag, startPoint x: 339, startPoint y: 192, endPoint x: 378, endPoint y: 192, distance: 38.7
click at [378, 192] on input "1742.12" at bounding box center [345, 185] width 69 height 15
paste input ".72166"
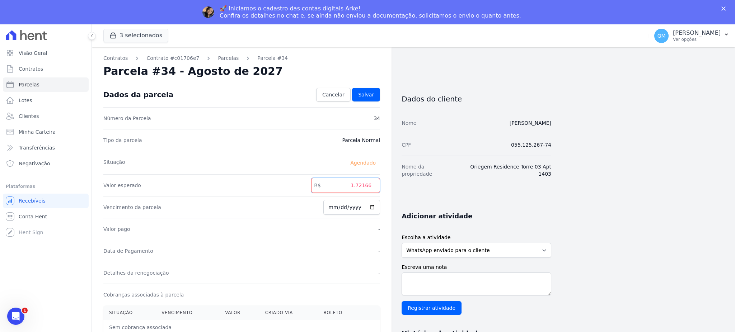
click at [358, 187] on input "1.72166" at bounding box center [345, 185] width 69 height 15
click at [363, 188] on input "172166" at bounding box center [345, 185] width 69 height 15
click at [366, 186] on input "172166" at bounding box center [345, 185] width 69 height 15
type input "1721.66"
click at [368, 96] on span "Salvar" at bounding box center [366, 94] width 16 height 7
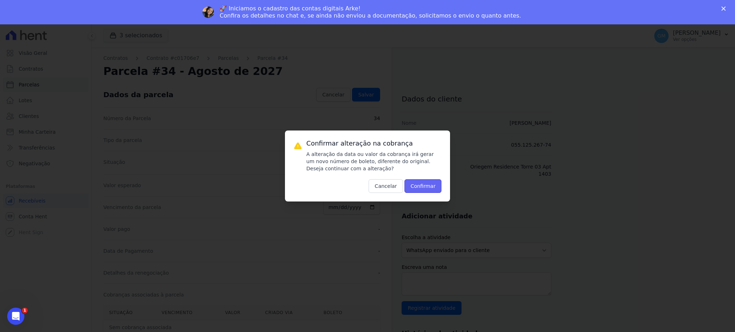
click at [413, 186] on button "Confirmar" at bounding box center [422, 186] width 37 height 14
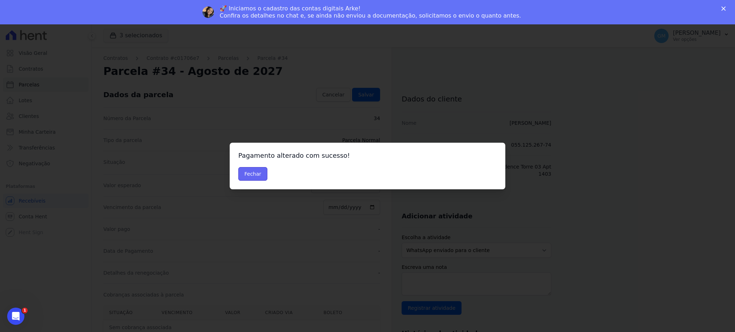
click at [253, 174] on button "Fechar" at bounding box center [252, 174] width 29 height 14
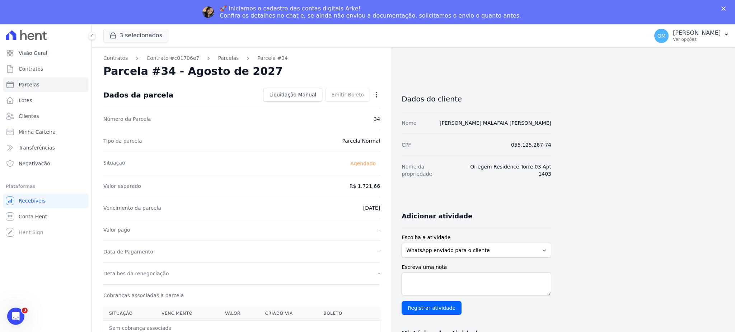
click at [376, 94] on icon "button" at bounding box center [376, 95] width 1 height 6
click at [348, 117] on link "Antecipar" at bounding box center [345, 117] width 63 height 13
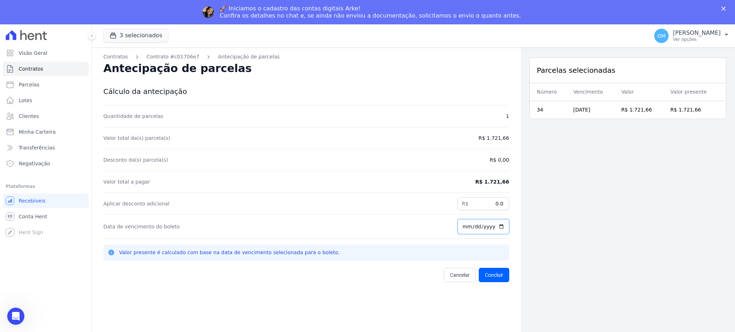
click at [496, 222] on input "[DATE]" at bounding box center [483, 226] width 52 height 15
click at [496, 225] on input "[DATE]" at bounding box center [483, 226] width 52 height 15
type input "2025-10-14"
click at [495, 281] on button "Concluir" at bounding box center [494, 275] width 30 height 14
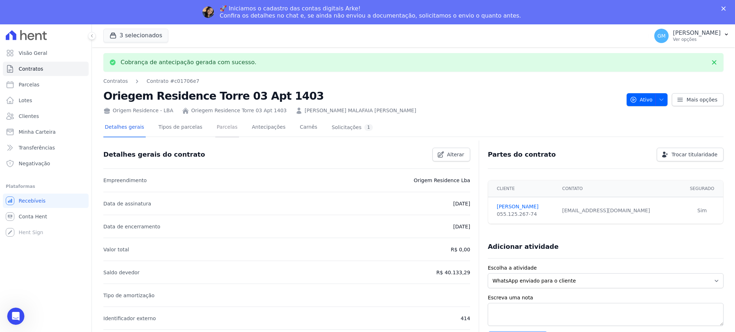
click at [226, 125] on link "Parcelas" at bounding box center [227, 127] width 24 height 19
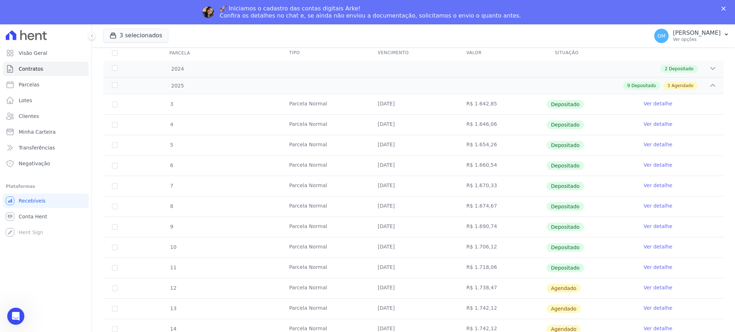
scroll to position [136, 0]
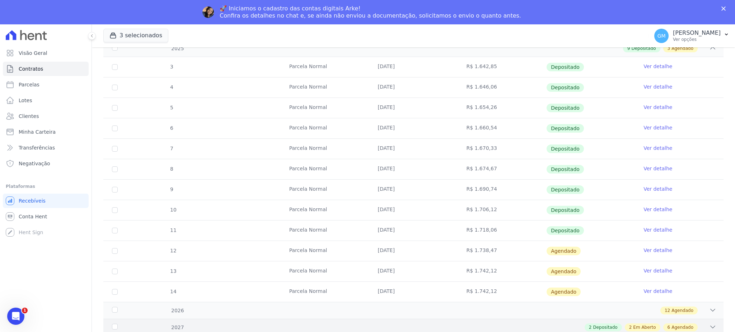
click at [676, 325] on span "Agendado" at bounding box center [682, 327] width 22 height 6
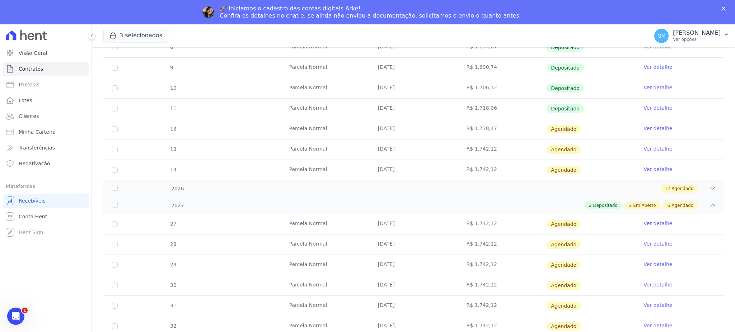
scroll to position [340, 0]
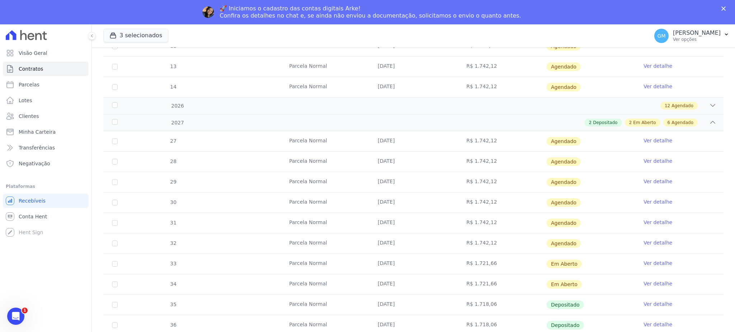
click at [643, 286] on link "Ver detalhe" at bounding box center [657, 283] width 29 height 7
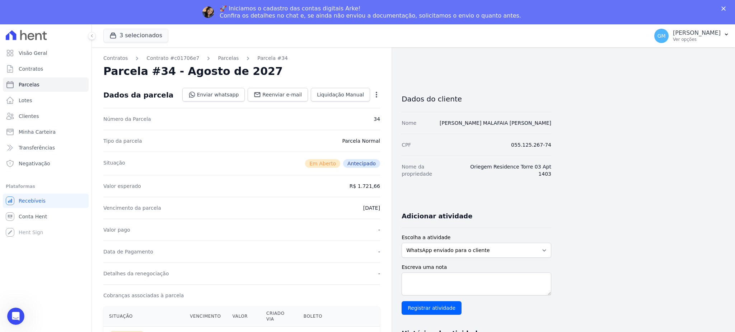
scroll to position [95, 0]
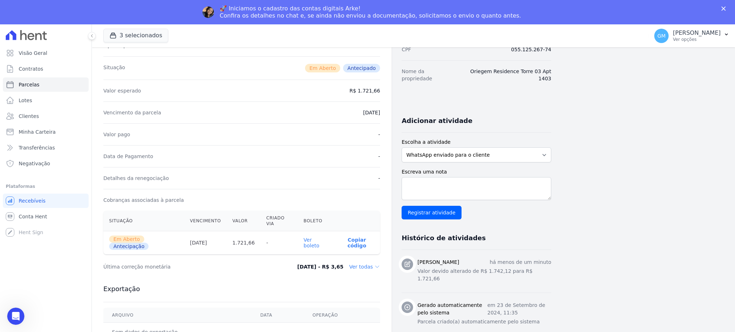
click at [319, 237] on link "Ver boleto" at bounding box center [311, 242] width 16 height 11
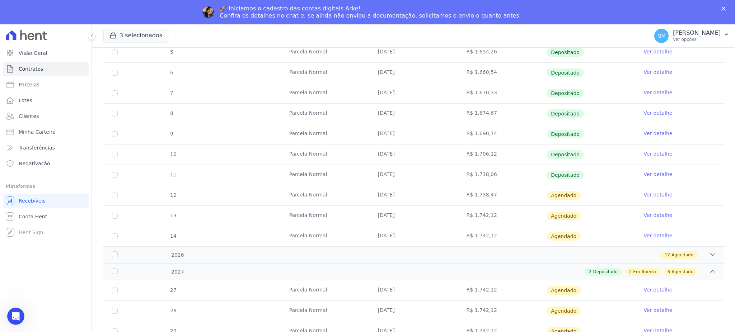
click at [643, 191] on link "Ver detalhe" at bounding box center [657, 194] width 29 height 7
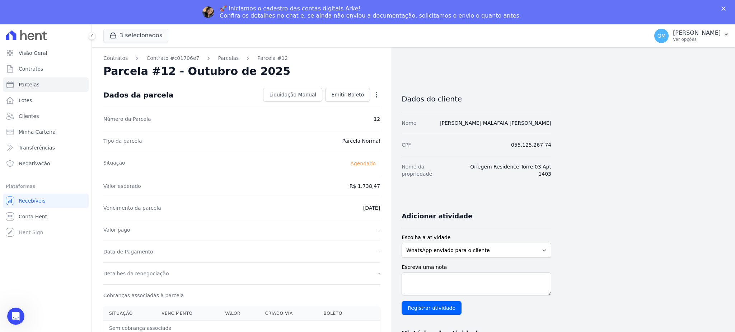
click at [376, 91] on icon "button" at bounding box center [376, 94] width 7 height 7
click at [343, 102] on link "Alterar" at bounding box center [345, 104] width 63 height 13
drag, startPoint x: 351, startPoint y: 181, endPoint x: 388, endPoint y: 187, distance: 37.4
click at [388, 187] on div "Contratos Contrato #c01706e7 Parcelas Parcela #12 Parcela #12 - Outubro de 2025…" at bounding box center [242, 277] width 300 height 461
paste input ".72166"
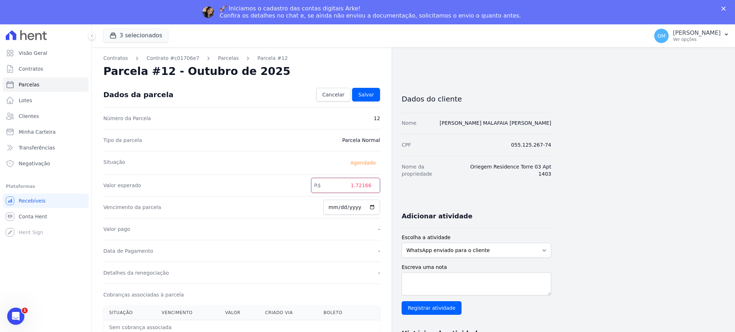
click at [359, 184] on input "1.72166" at bounding box center [345, 185] width 69 height 15
click at [366, 185] on input "172166" at bounding box center [345, 185] width 69 height 15
type input "1721.66"
click at [372, 94] on span "Salvar" at bounding box center [366, 94] width 16 height 7
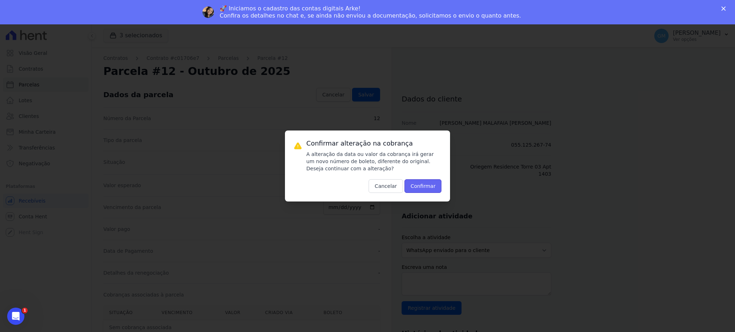
click at [428, 192] on button "Confirmar" at bounding box center [422, 186] width 37 height 14
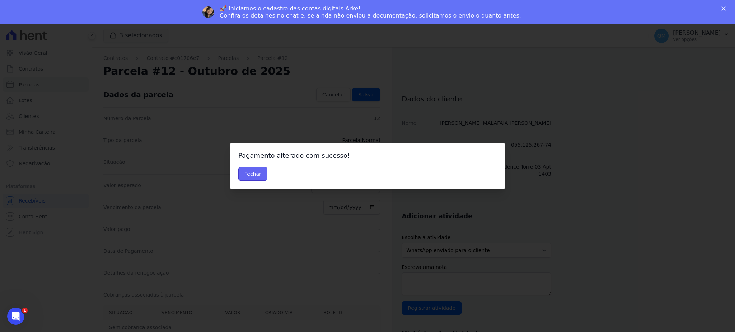
click at [258, 174] on button "Fechar" at bounding box center [252, 174] width 29 height 14
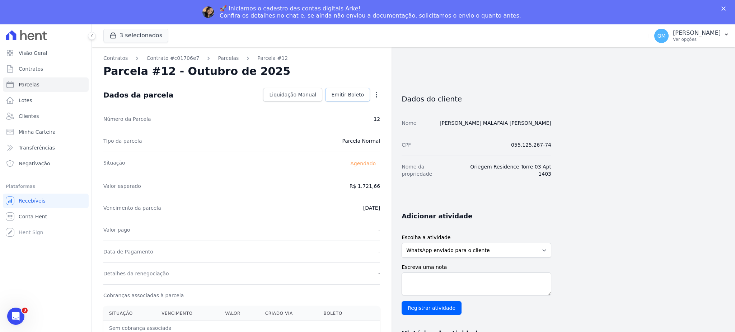
click at [358, 98] on span "Emitir Boleto" at bounding box center [347, 94] width 33 height 7
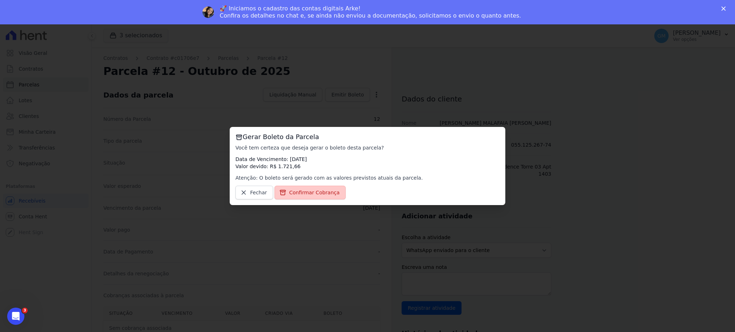
click at [316, 196] on span "Confirmar Cobrança" at bounding box center [314, 192] width 51 height 7
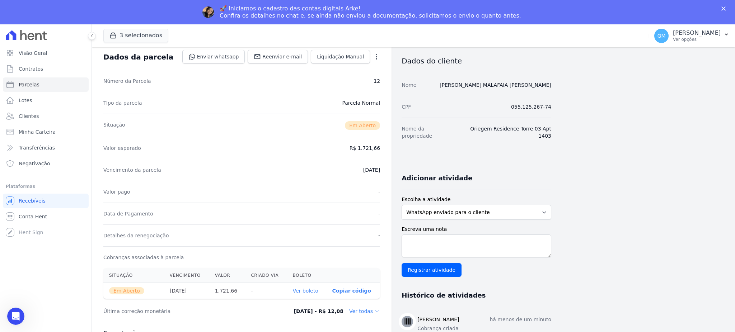
scroll to position [95, 0]
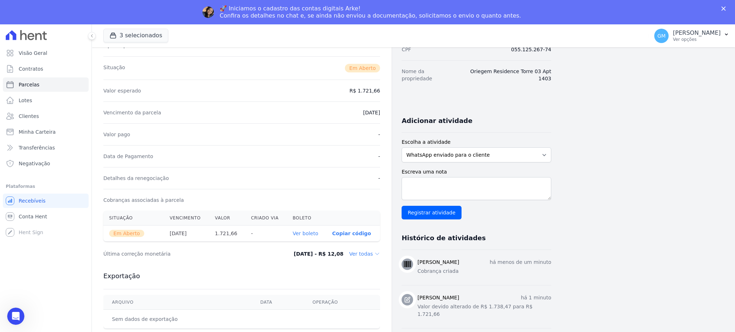
click at [306, 236] on link "Ver boleto" at bounding box center [304, 234] width 25 height 6
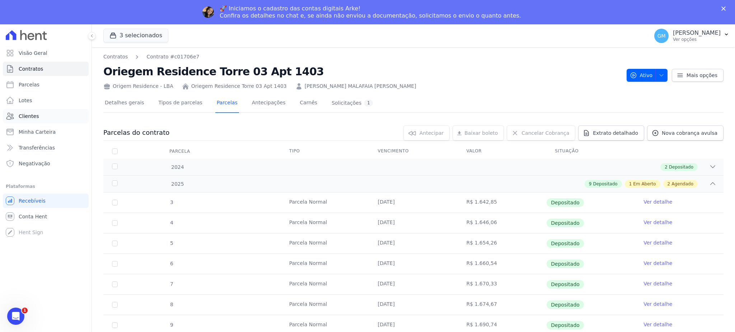
click at [26, 113] on span "Clientes" at bounding box center [29, 116] width 20 height 7
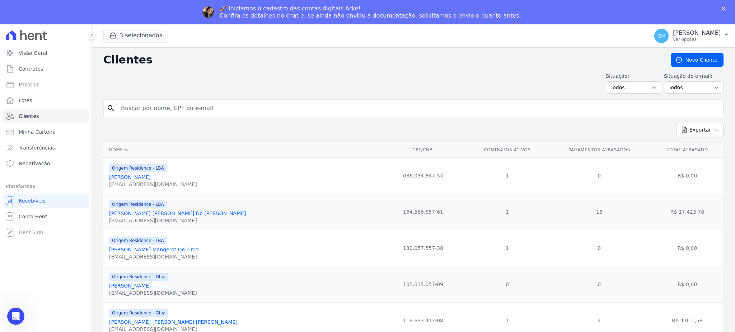
click at [161, 89] on div "Situação: Todos Adimplentes Inadimplentes Situação do e-mail: Todos Confirmado …" at bounding box center [413, 82] width 620 height 21
click at [159, 109] on input "search" at bounding box center [418, 108] width 603 height 14
paste input "[PERSON_NAME]"
type input "[PERSON_NAME]"
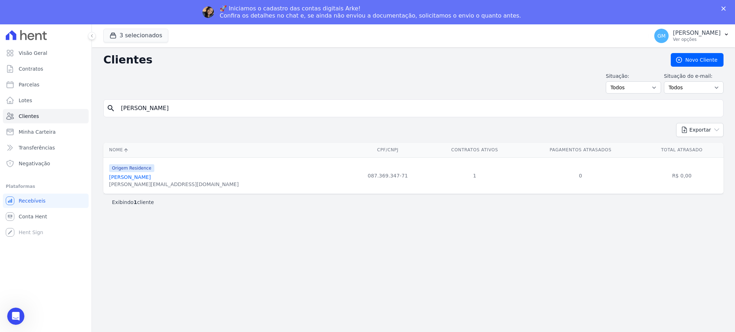
click at [151, 179] on link "[PERSON_NAME]" at bounding box center [130, 177] width 42 height 6
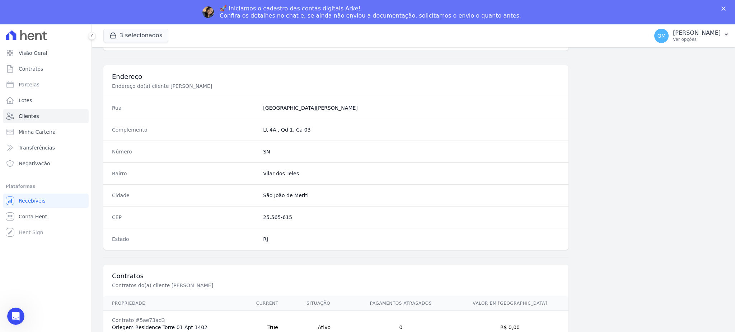
scroll to position [339, 0]
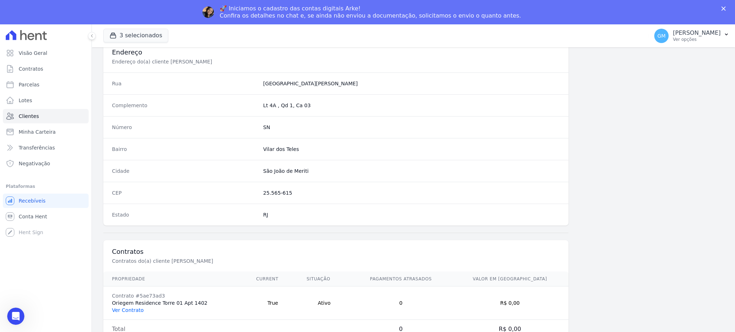
click at [135, 309] on link "Ver Contrato" at bounding box center [128, 310] width 32 height 6
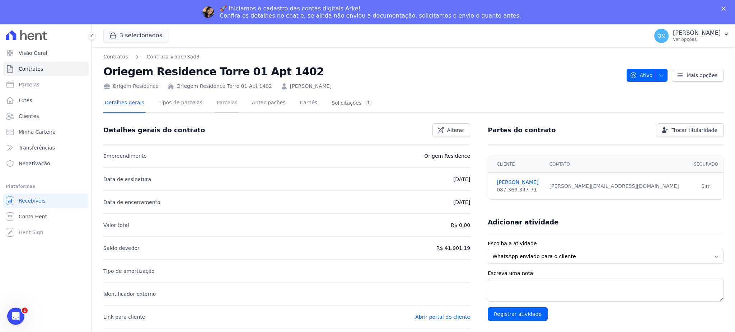
click at [215, 105] on link "Parcelas" at bounding box center [227, 103] width 24 height 19
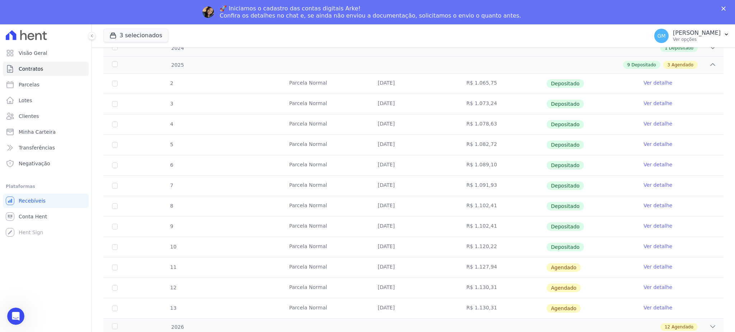
scroll to position [143, 0]
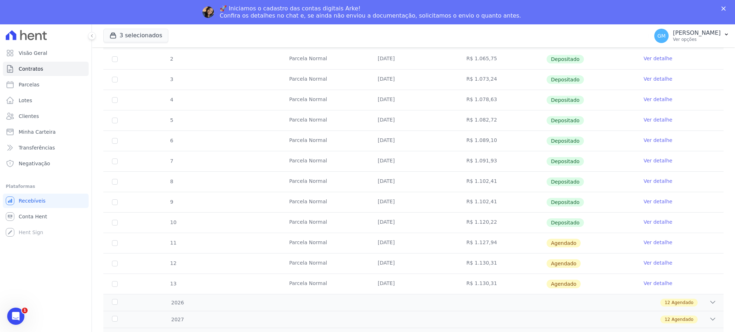
click at [652, 221] on link "Ver detalhe" at bounding box center [657, 221] width 29 height 7
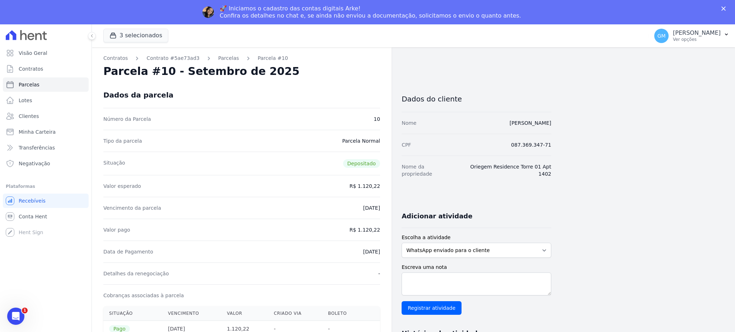
click at [329, 83] on div "Dados da parcela" at bounding box center [241, 95] width 277 height 26
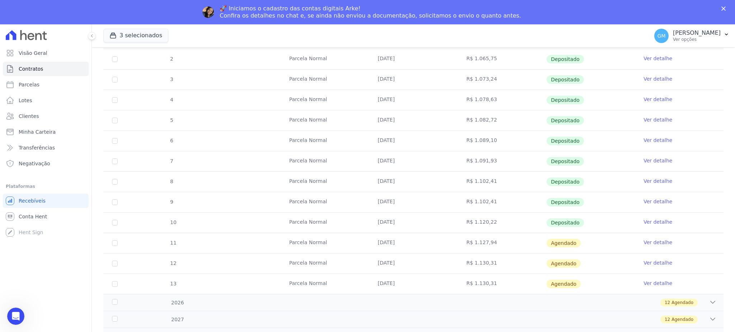
click at [649, 240] on link "Ver detalhe" at bounding box center [657, 242] width 29 height 7
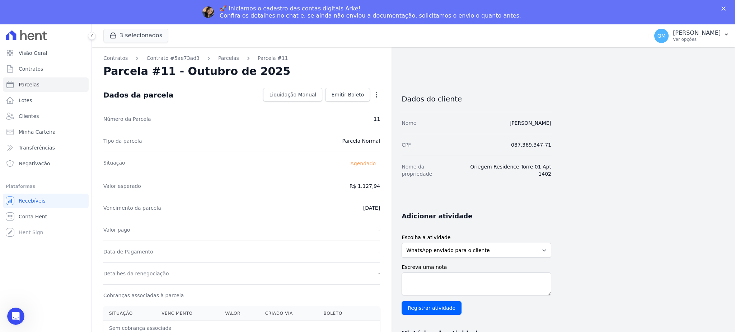
click at [376, 91] on icon "button" at bounding box center [376, 94] width 7 height 7
click at [315, 102] on link "Alterar" at bounding box center [345, 104] width 63 height 13
drag, startPoint x: 348, startPoint y: 185, endPoint x: 382, endPoint y: 184, distance: 34.1
click at [382, 184] on div "Contratos Contrato #5ae73ad3 Parcelas Parcela #11 Parcela #11 - Outubro de 2025…" at bounding box center [242, 277] width 300 height 461
paste input ".12257"
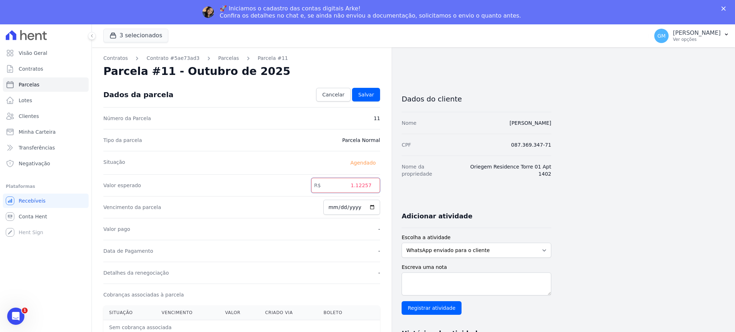
click at [360, 186] on input "1.12257" at bounding box center [345, 185] width 69 height 15
click at [359, 186] on input "1.12257" at bounding box center [345, 185] width 69 height 15
click at [358, 185] on input "1.12257" at bounding box center [345, 185] width 69 height 15
click at [368, 185] on input "112257" at bounding box center [345, 185] width 69 height 15
click at [367, 184] on input "112257" at bounding box center [345, 185] width 69 height 15
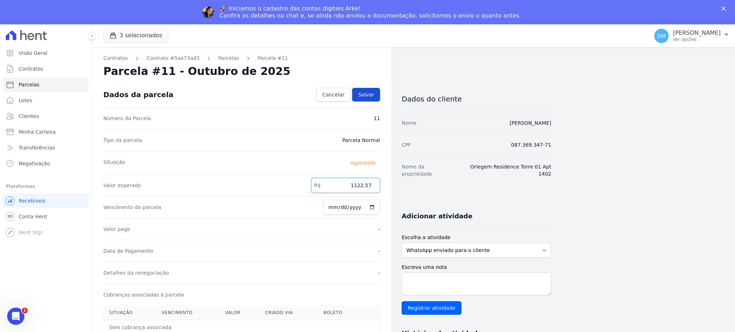
type input "1122.57"
click at [374, 95] on link "Salvar" at bounding box center [366, 95] width 28 height 14
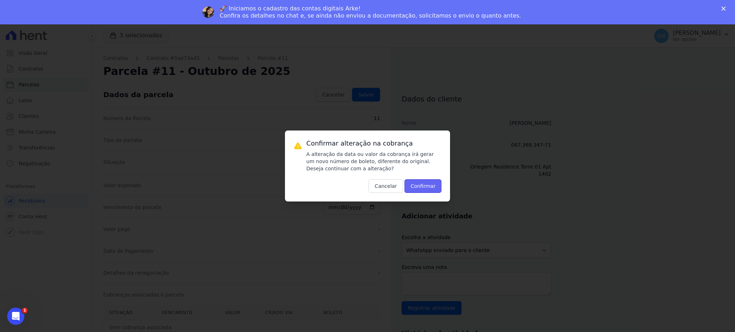
click at [423, 186] on button "Confirmar" at bounding box center [422, 186] width 37 height 14
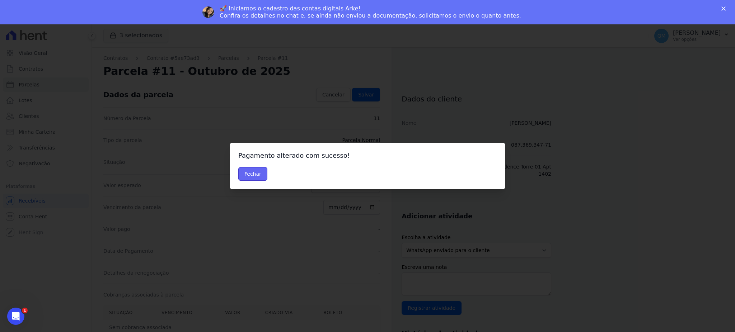
click at [250, 174] on button "Fechar" at bounding box center [252, 174] width 29 height 14
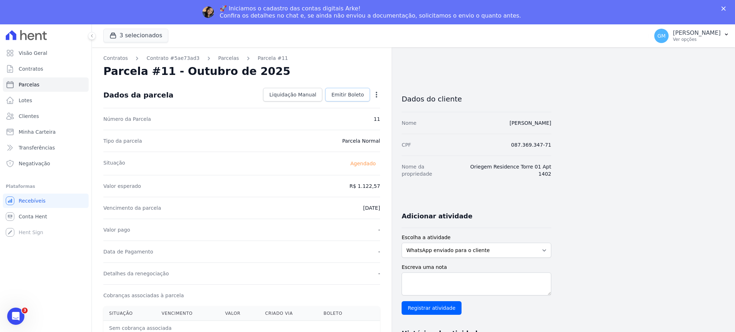
click at [360, 96] on span "Emitir Boleto" at bounding box center [347, 94] width 33 height 7
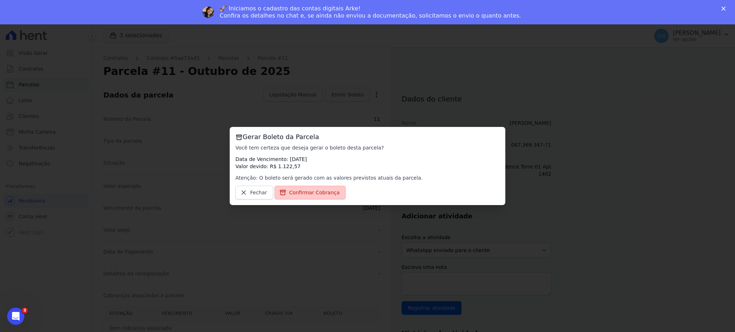
click at [329, 197] on link "Confirmar Cobrança" at bounding box center [309, 193] width 71 height 14
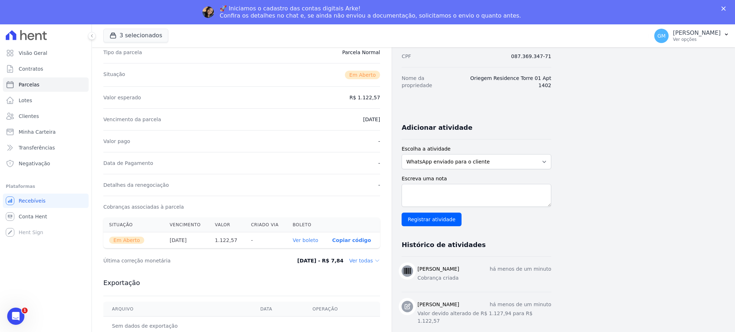
scroll to position [143, 0]
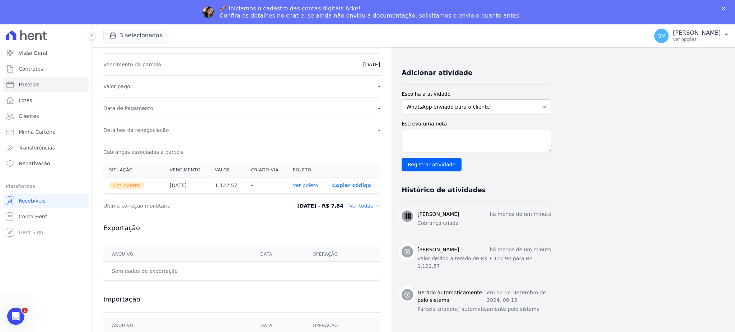
click at [312, 186] on link "Ver boleto" at bounding box center [304, 186] width 25 height 6
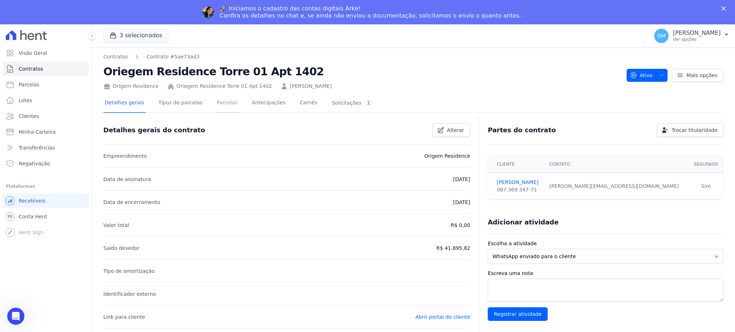
click at [218, 96] on link "Parcelas" at bounding box center [227, 103] width 24 height 19
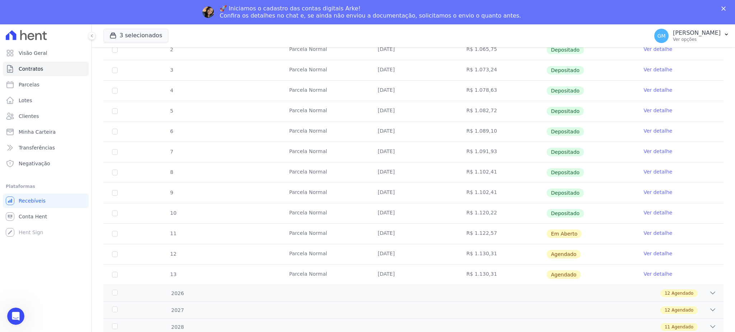
click at [649, 252] on link "Ver detalhe" at bounding box center [657, 253] width 29 height 7
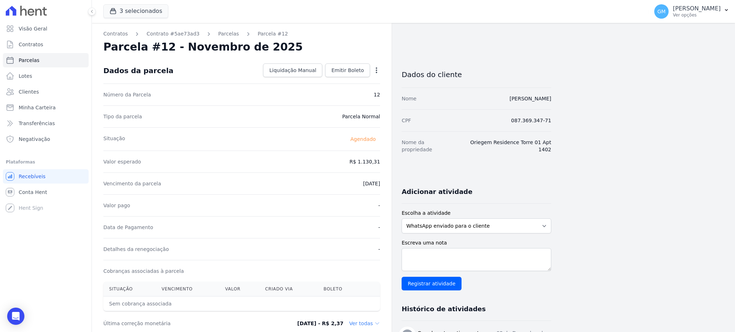
click at [376, 71] on icon "button" at bounding box center [376, 70] width 7 height 7
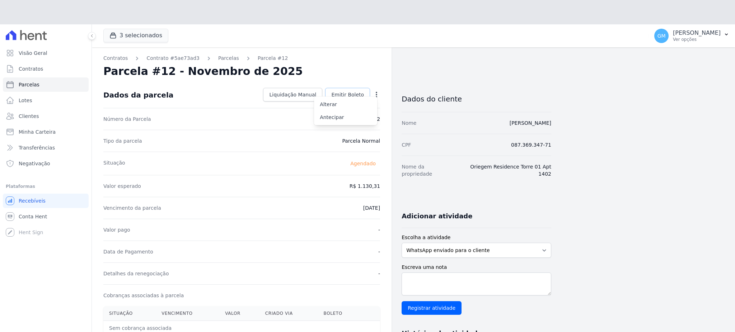
click at [345, 80] on div "Contratos Contrato #5ae73ad3 Parcelas Parcela #12 Parcela #12 - Novembro de 202…" at bounding box center [242, 277] width 300 height 461
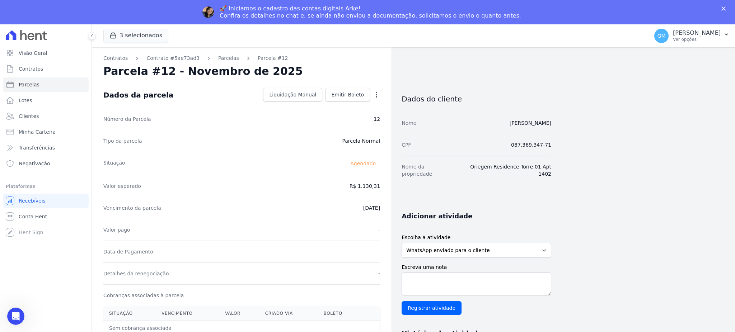
click at [375, 91] on icon "button" at bounding box center [376, 94] width 7 height 7
click at [339, 106] on link "Alterar" at bounding box center [345, 104] width 63 height 13
drag, startPoint x: 348, startPoint y: 181, endPoint x: 397, endPoint y: 186, distance: 49.4
click at [397, 186] on div "Contratos Contrato #5ae73ad3 [GEOGRAPHIC_DATA] Parcela #12 [GEOGRAPHIC_DATA] #1…" at bounding box center [321, 277] width 459 height 461
paste input ".12257"
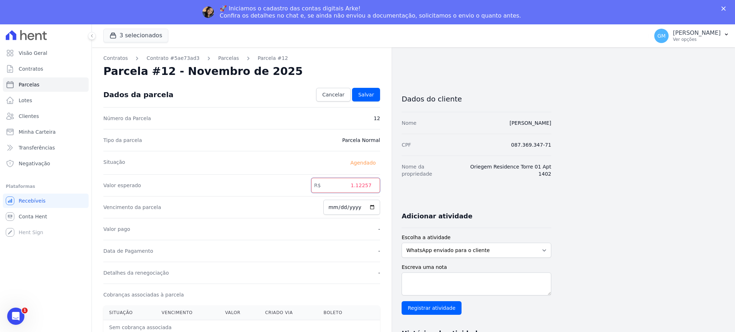
click at [358, 186] on input "1.12257" at bounding box center [345, 185] width 69 height 15
click at [364, 186] on input "112257" at bounding box center [345, 185] width 69 height 15
click at [366, 186] on input "112257" at bounding box center [345, 185] width 69 height 15
type input "1122.57"
click at [367, 96] on span "Salvar" at bounding box center [366, 94] width 16 height 7
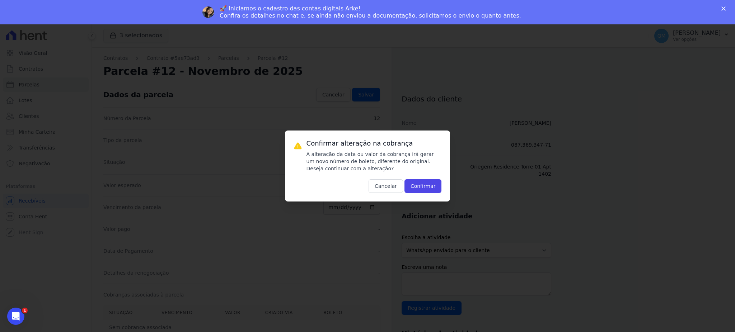
click at [423, 195] on div "Confirmar alteração na cobrança A alteração da data ou valor da cobrança irá ge…" at bounding box center [367, 166] width 165 height 71
click at [423, 189] on button "Confirmar" at bounding box center [422, 186] width 37 height 14
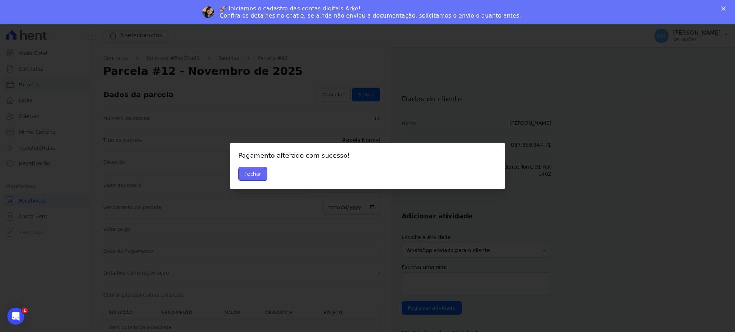
click at [265, 175] on button "Fechar" at bounding box center [252, 174] width 29 height 14
click at [255, 175] on button "Fechar" at bounding box center [252, 174] width 29 height 14
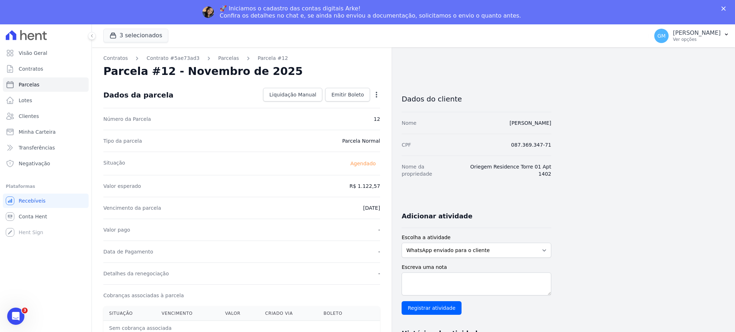
click at [378, 94] on icon "button" at bounding box center [376, 94] width 7 height 7
click at [343, 113] on link "Antecipar" at bounding box center [345, 117] width 63 height 13
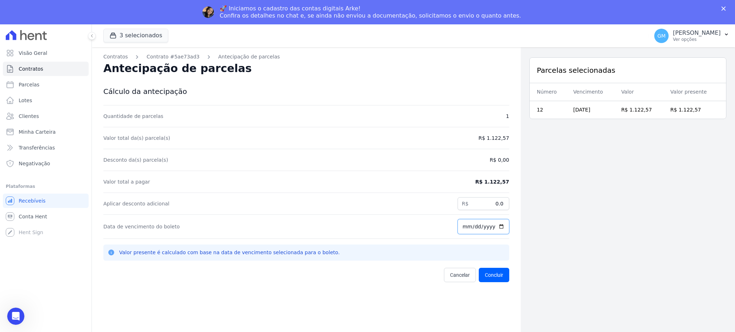
click at [497, 228] on input "[DATE]" at bounding box center [483, 226] width 52 height 15
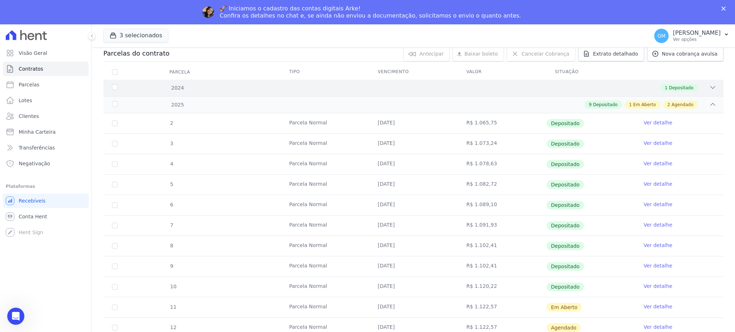
scroll to position [153, 0]
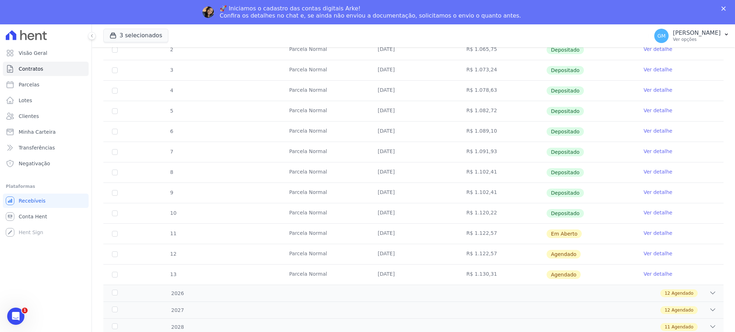
click at [649, 232] on link "Ver detalhe" at bounding box center [657, 233] width 29 height 7
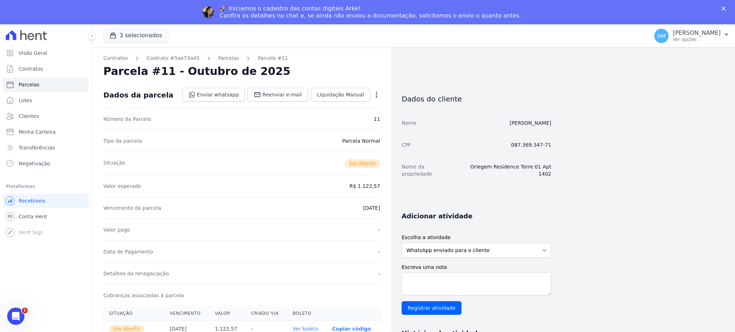
drag, startPoint x: 512, startPoint y: 122, endPoint x: 559, endPoint y: 122, distance: 47.0
click at [559, 122] on div "Contratos Contrato #5ae73ad3 [GEOGRAPHIC_DATA] Parcela #11 [GEOGRAPHIC_DATA] #1…" at bounding box center [407, 278] width 631 height 463
copy link "[PERSON_NAME]"
click at [564, 121] on div "Contratos Contrato #5ae73ad3 [GEOGRAPHIC_DATA] Parcela #11 [GEOGRAPHIC_DATA] #1…" at bounding box center [407, 278] width 631 height 463
drag, startPoint x: 559, startPoint y: 122, endPoint x: 491, endPoint y: 123, distance: 68.2
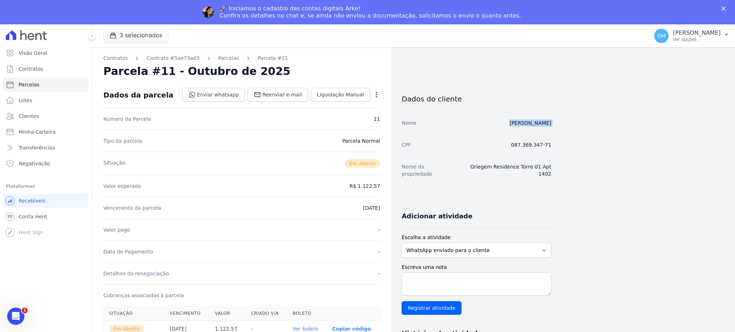
click at [491, 123] on div "Contratos Contrato #5ae73ad3 [GEOGRAPHIC_DATA] Parcela #11 [GEOGRAPHIC_DATA] #1…" at bounding box center [407, 278] width 631 height 463
drag, startPoint x: 360, startPoint y: 185, endPoint x: 383, endPoint y: 183, distance: 22.7
click at [383, 183] on div "Contratos Contrato #5ae73ad3 [GEOGRAPHIC_DATA] Parcela #11 [GEOGRAPHIC_DATA] #1…" at bounding box center [242, 278] width 300 height 463
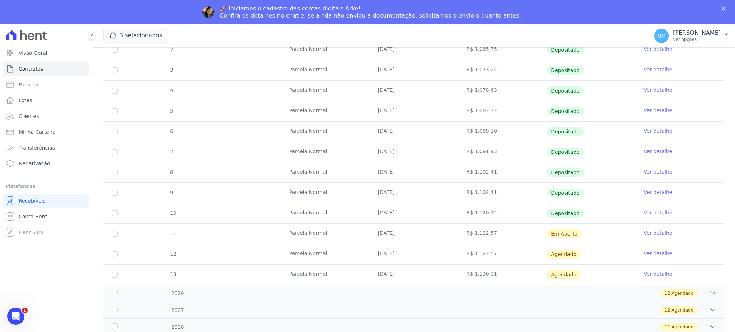
click at [656, 255] on link "Ver detalhe" at bounding box center [657, 253] width 29 height 7
click at [650, 255] on link "Ver detalhe" at bounding box center [657, 253] width 29 height 7
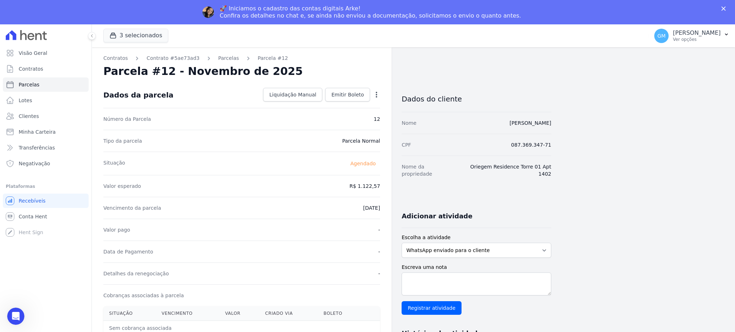
click at [376, 95] on icon "button" at bounding box center [376, 95] width 1 height 6
click at [345, 106] on link "Alterar" at bounding box center [345, 104] width 63 height 13
drag, startPoint x: 349, startPoint y: 188, endPoint x: 387, endPoint y: 186, distance: 37.7
click at [387, 186] on div "Contratos Contrato #5ae73ad3 [GEOGRAPHIC_DATA] Parcela #12 [GEOGRAPHIC_DATA] #1…" at bounding box center [242, 277] width 300 height 461
click at [365, 188] on input "number" at bounding box center [345, 185] width 69 height 15
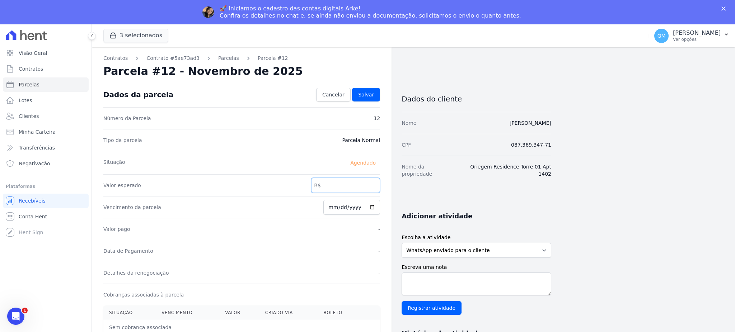
paste input "1.12257"
click at [358, 185] on input "1.12257" at bounding box center [345, 185] width 69 height 15
click at [365, 187] on input "112257" at bounding box center [345, 185] width 69 height 15
type input "1122.57"
click at [374, 102] on div "Dados da parcela Cancelar Salvar" at bounding box center [241, 94] width 277 height 25
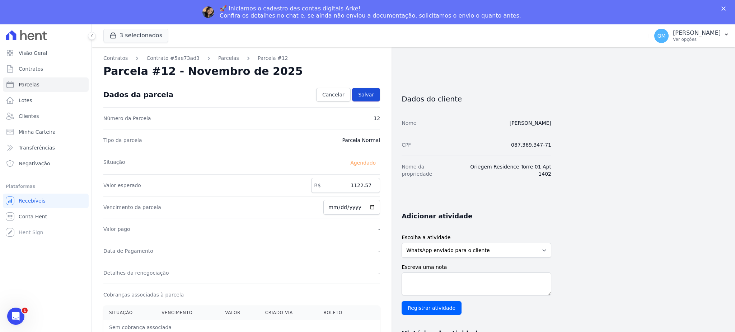
click at [374, 96] on link "Salvar" at bounding box center [366, 95] width 28 height 14
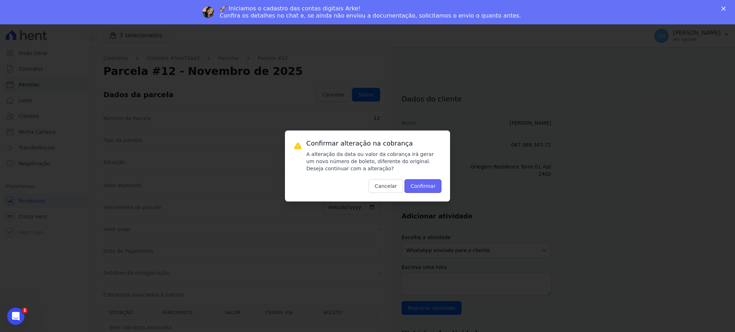
click at [440, 188] on button "Confirmar" at bounding box center [422, 186] width 37 height 14
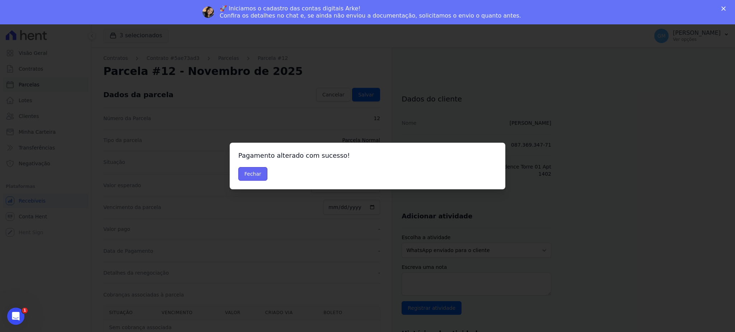
click at [243, 178] on button "Fechar" at bounding box center [252, 174] width 29 height 14
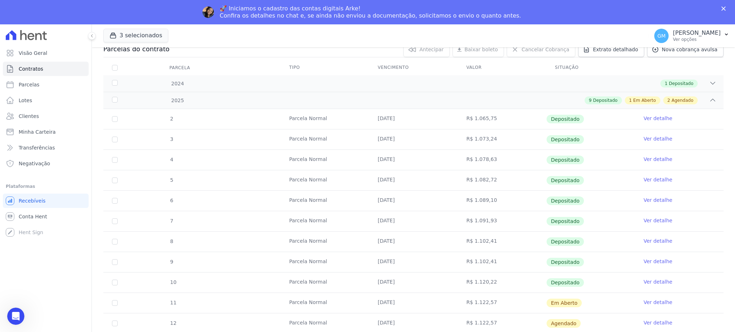
scroll to position [153, 0]
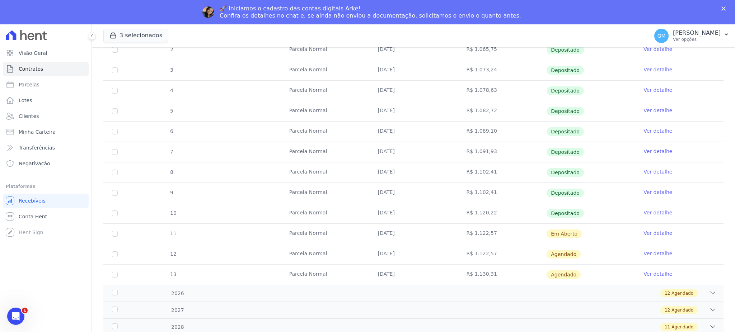
click at [645, 213] on link "Ver detalhe" at bounding box center [657, 212] width 29 height 7
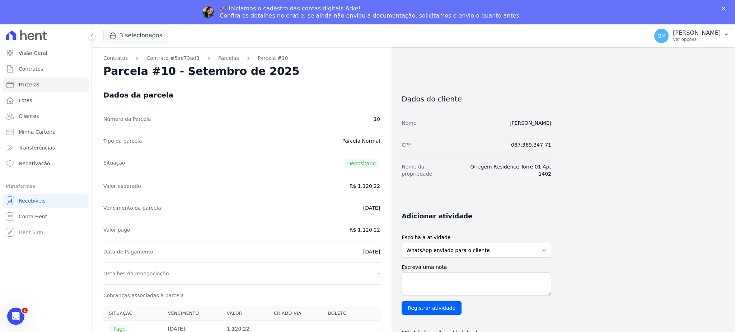
click at [387, 88] on div "Contratos Contrato #5ae73ad3 [GEOGRAPHIC_DATA] Parcela #10 [GEOGRAPHIC_DATA] #1…" at bounding box center [242, 328] width 300 height 562
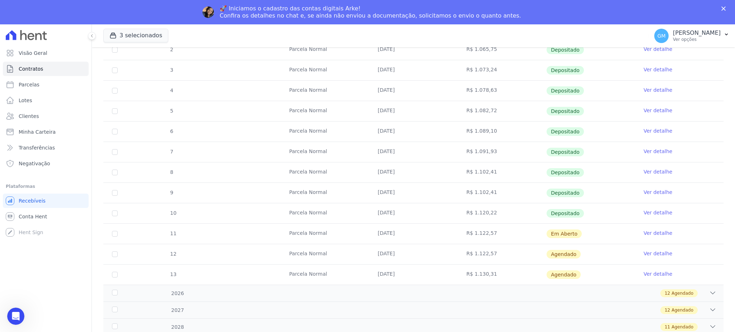
click at [650, 253] on link "Ver detalhe" at bounding box center [657, 253] width 29 height 7
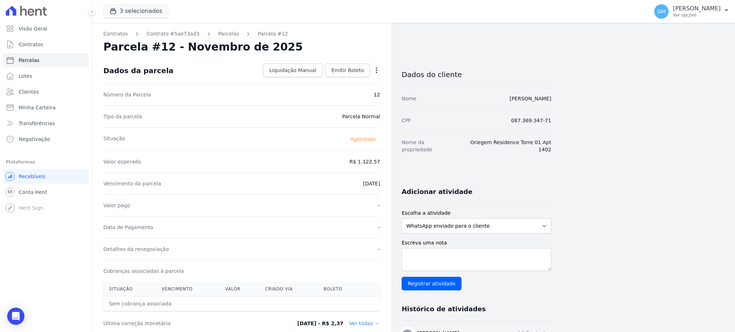
click at [374, 67] on icon "button" at bounding box center [376, 70] width 7 height 7
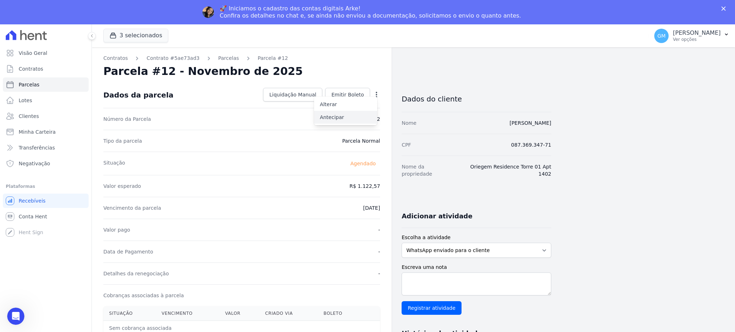
click at [348, 114] on link "Antecipar" at bounding box center [345, 117] width 63 height 13
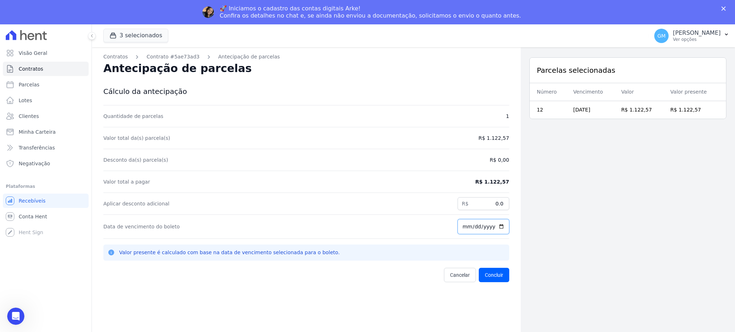
click at [495, 225] on input "[DATE]" at bounding box center [483, 226] width 52 height 15
type input "[DATE]"
click at [490, 279] on button "Concluir" at bounding box center [494, 275] width 30 height 14
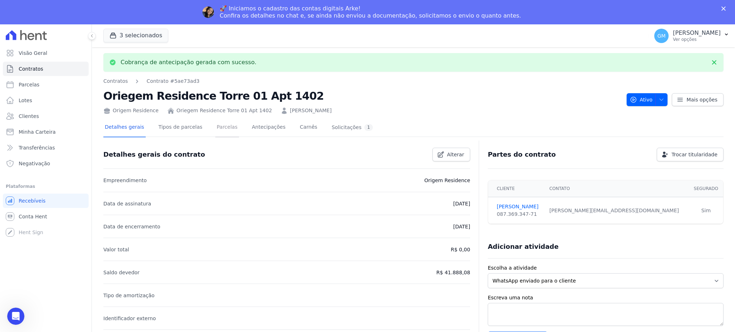
click at [220, 121] on link "Parcelas" at bounding box center [227, 127] width 24 height 19
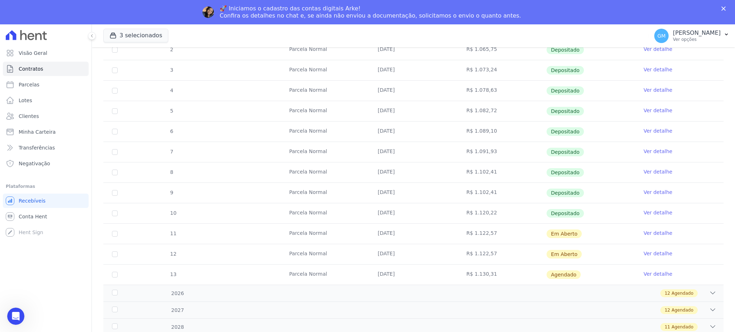
click at [656, 255] on link "Ver detalhe" at bounding box center [657, 253] width 29 height 7
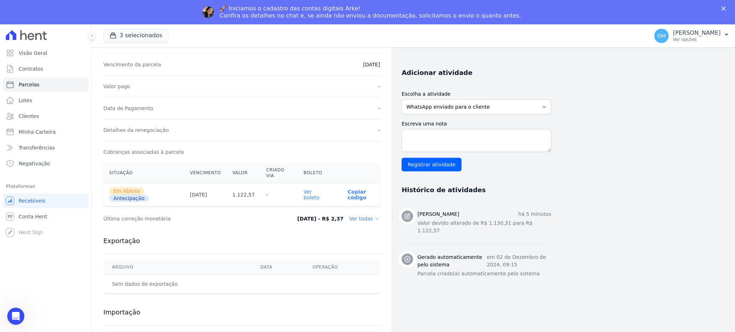
click at [319, 189] on link "Ver boleto" at bounding box center [311, 194] width 16 height 11
